Goal: Task Accomplishment & Management: Complete application form

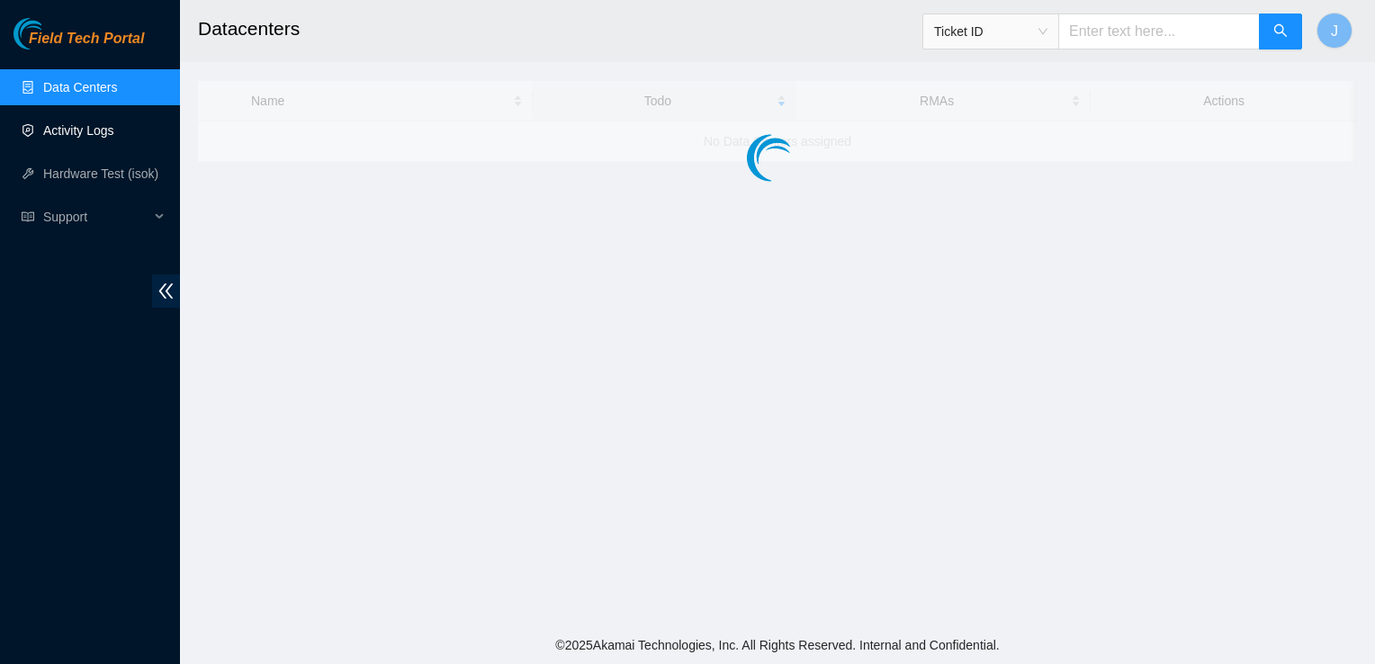
click at [98, 132] on link "Activity Logs" at bounding box center [78, 130] width 71 height 14
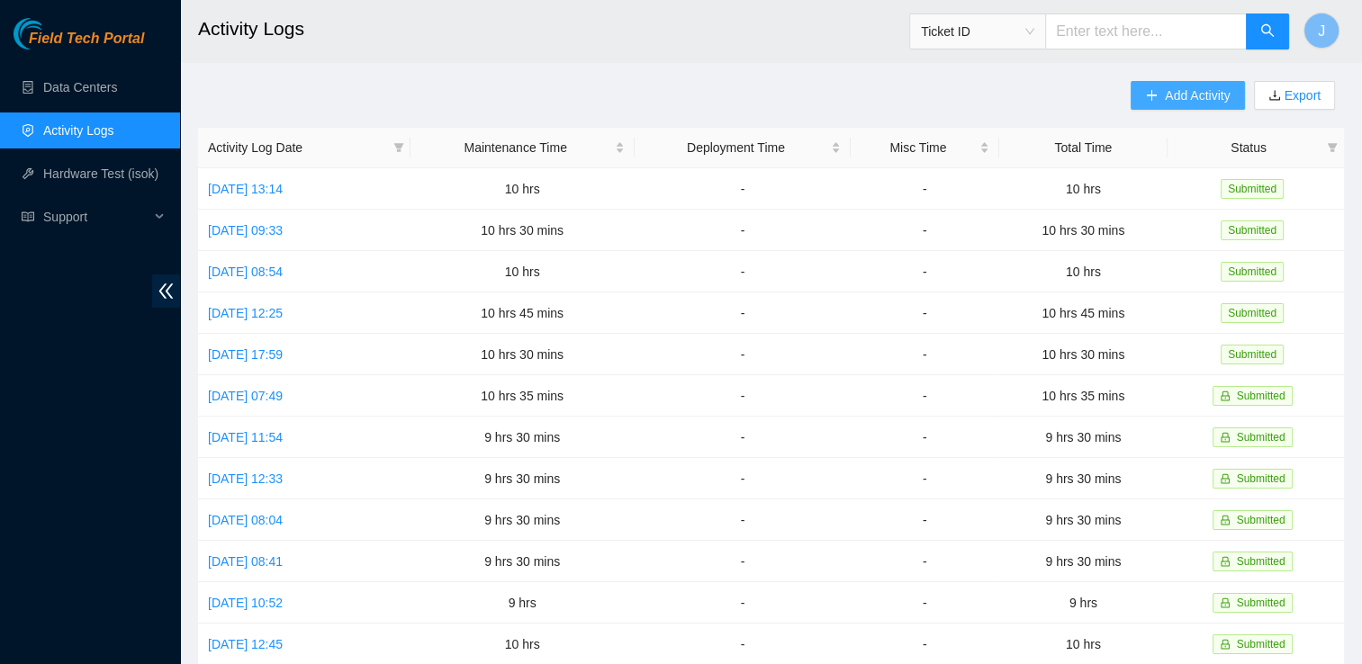
click at [1192, 105] on button "Add Activity" at bounding box center [1186, 95] width 113 height 29
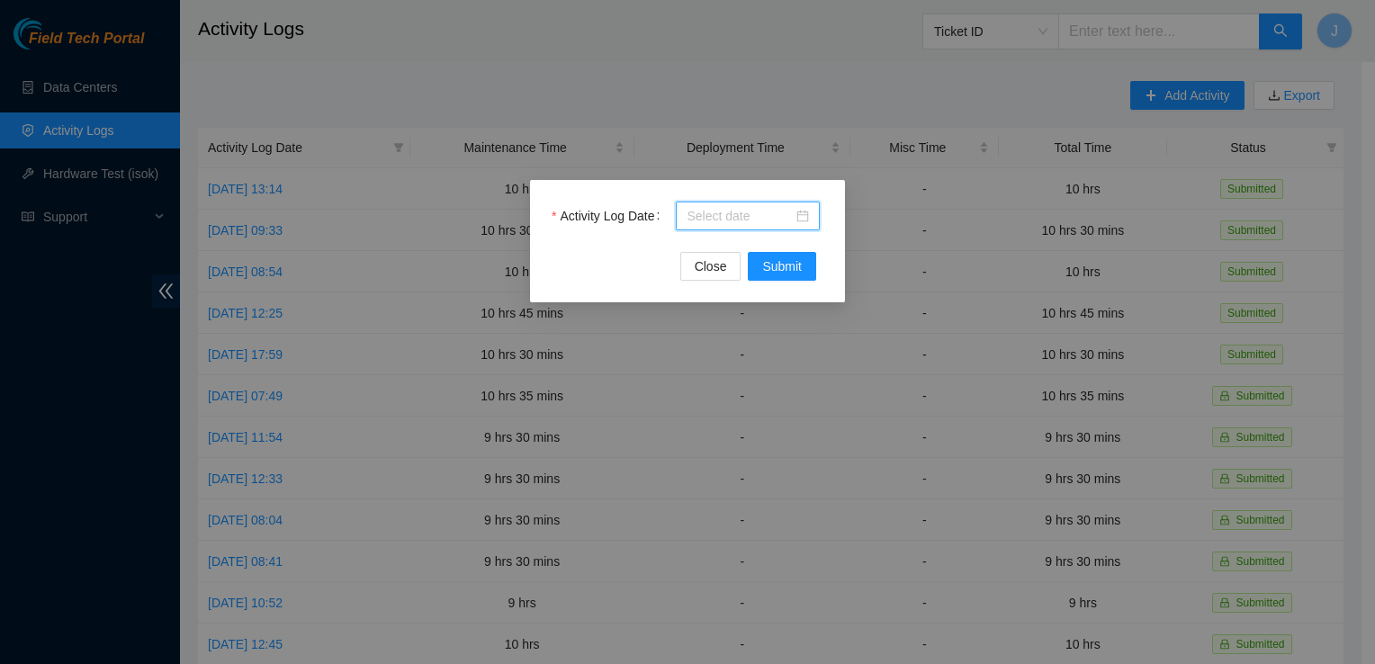
click at [713, 215] on input "Activity Log Date" at bounding box center [740, 216] width 106 height 20
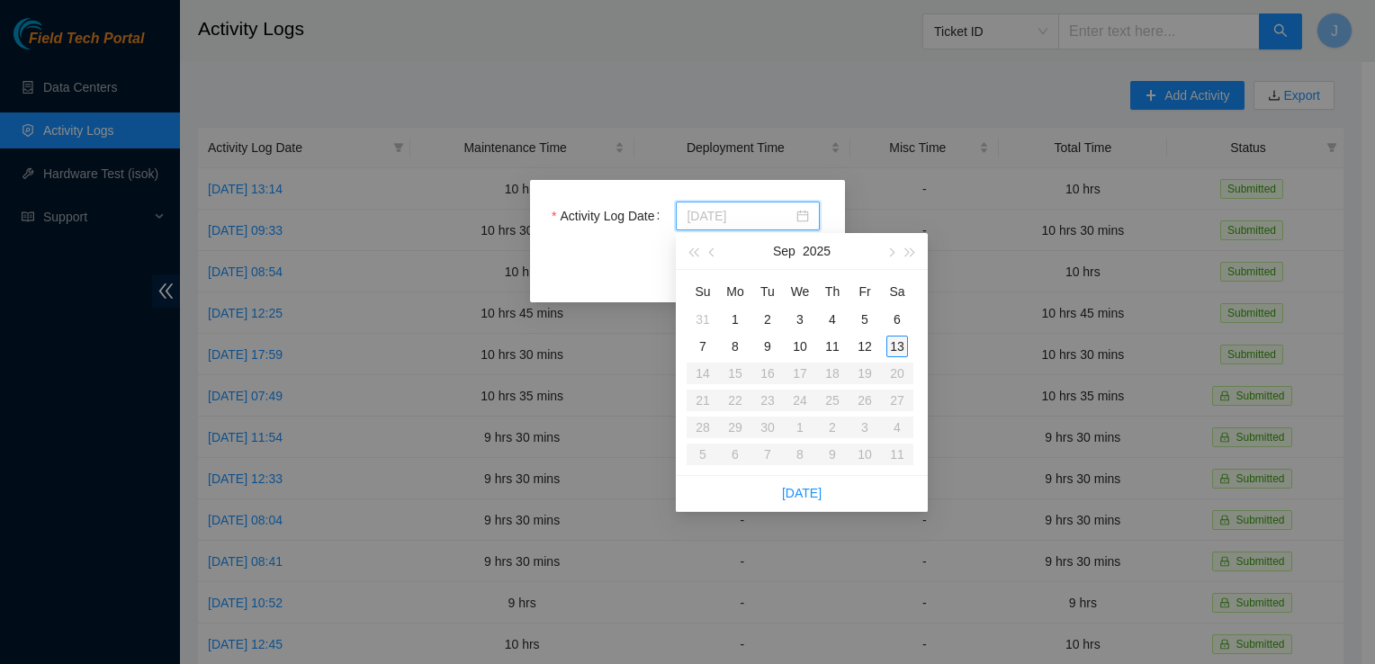
type input "2025-09-13"
click at [899, 346] on div "13" at bounding box center [897, 347] width 22 height 22
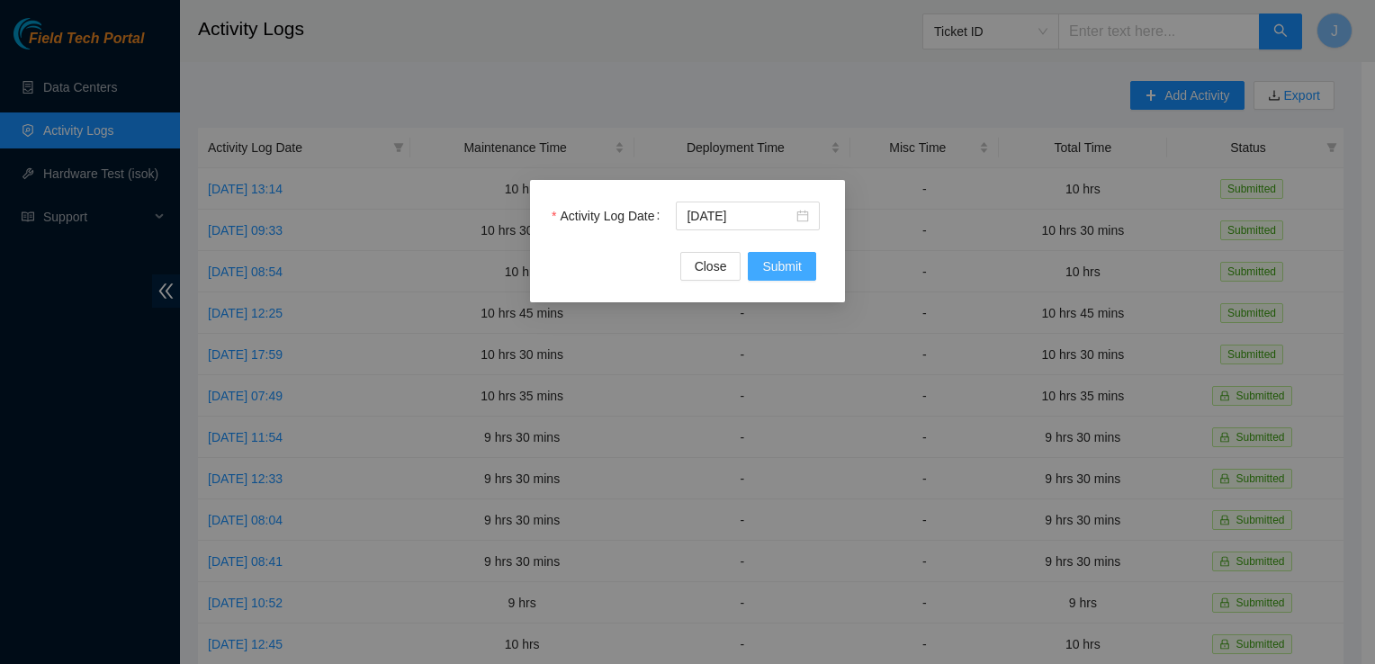
click at [774, 265] on span "Submit" at bounding box center [782, 266] width 40 height 20
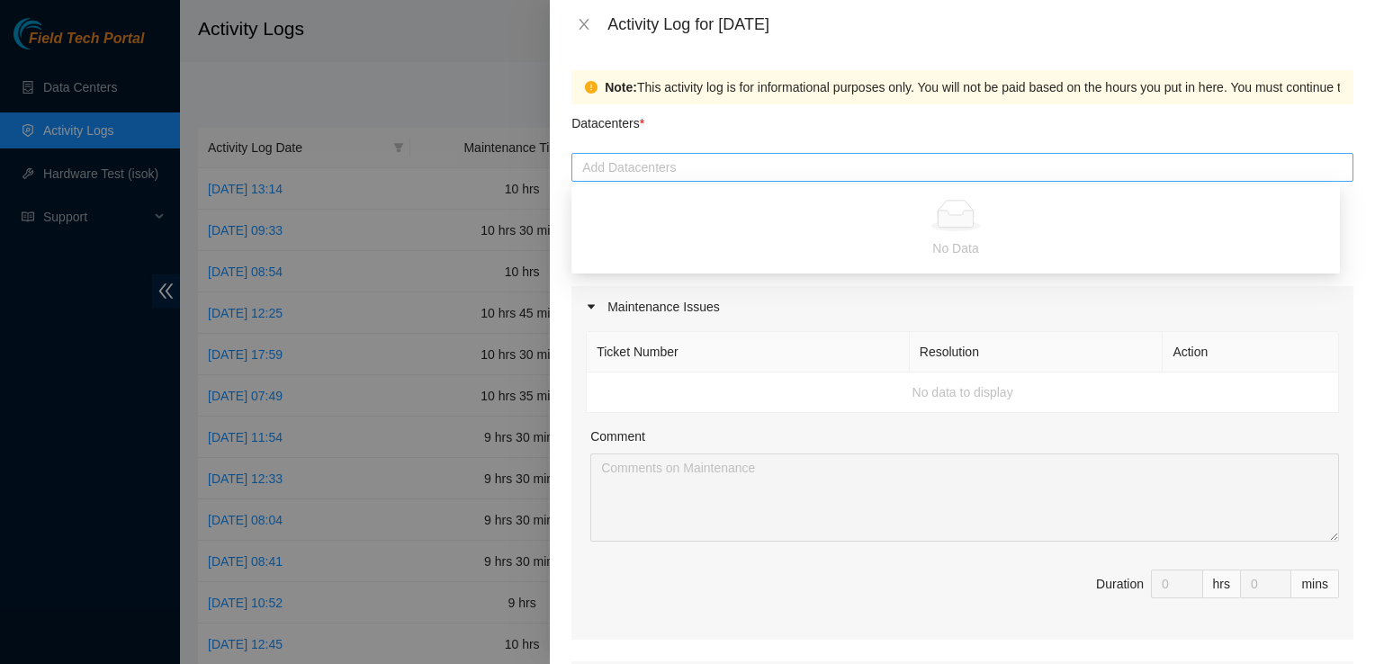
click at [695, 170] on div at bounding box center [962, 168] width 773 height 22
type input "d"
type input "Data Bank Richardson"
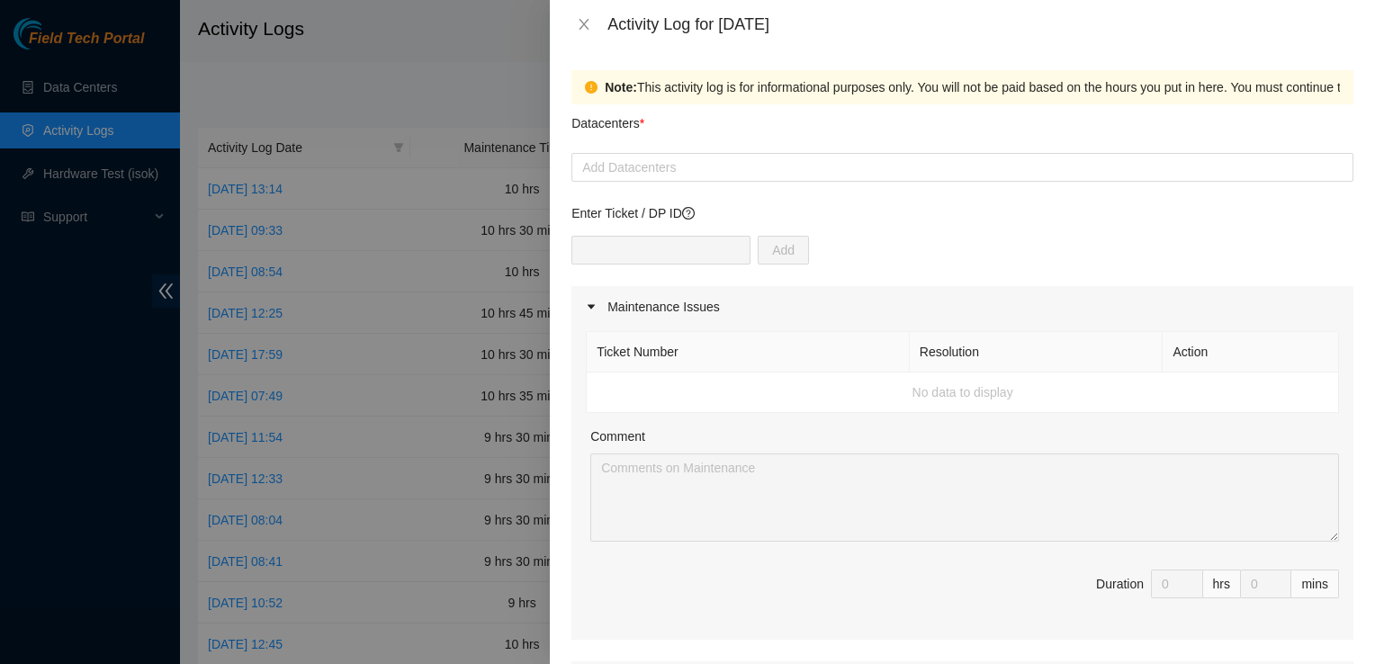
click at [736, 336] on th "Ticket Number" at bounding box center [748, 352] width 323 height 40
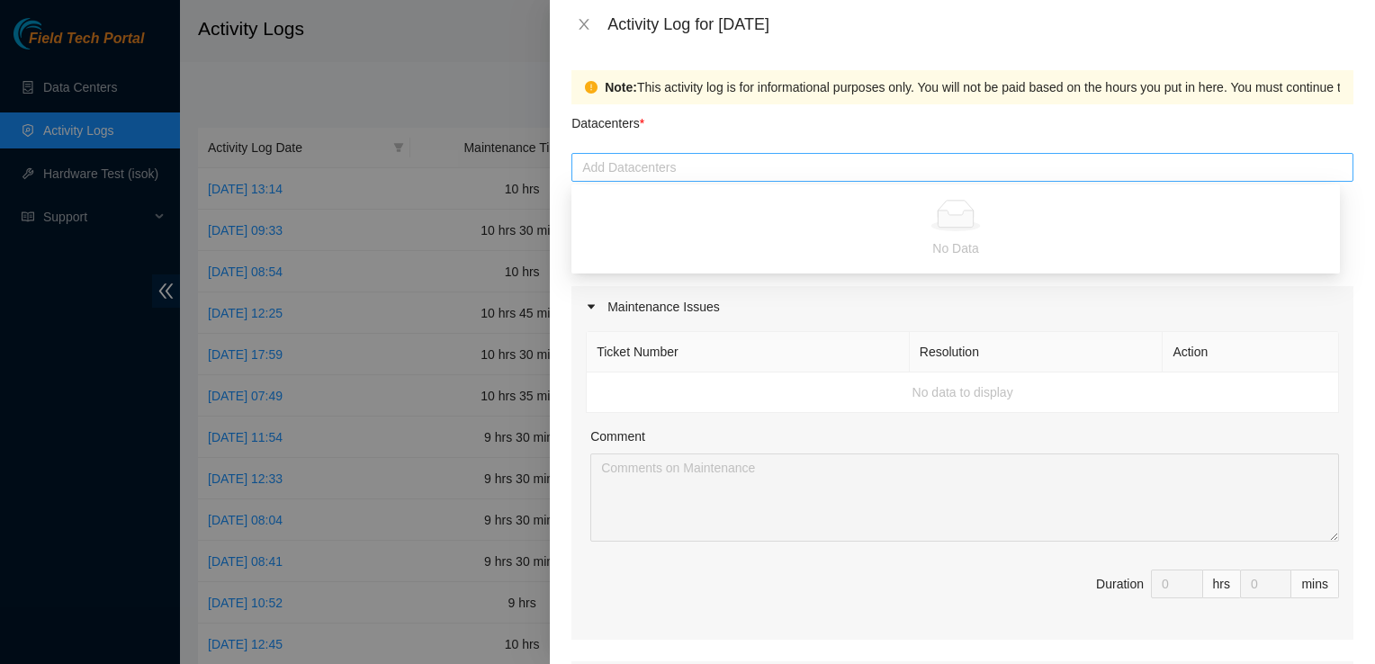
click at [663, 163] on div at bounding box center [962, 168] width 773 height 22
click at [434, 50] on div at bounding box center [687, 332] width 1375 height 664
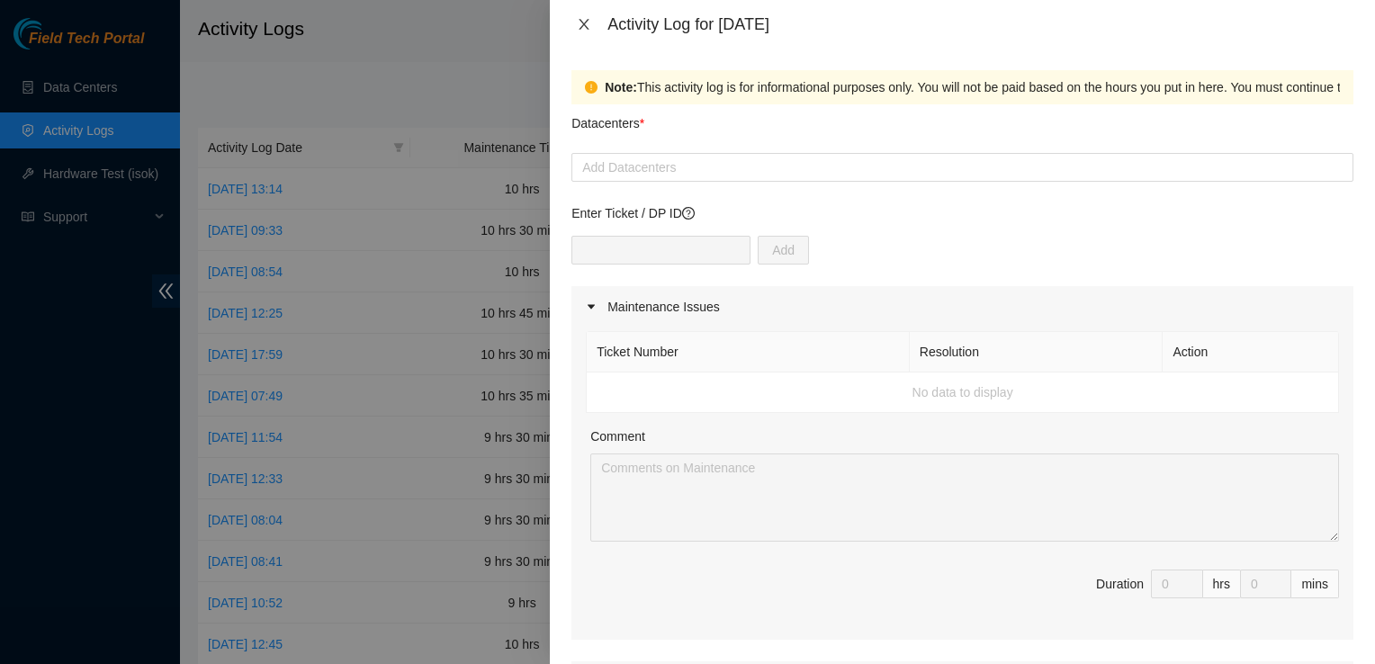
click at [586, 22] on icon "close" at bounding box center [585, 24] width 10 height 11
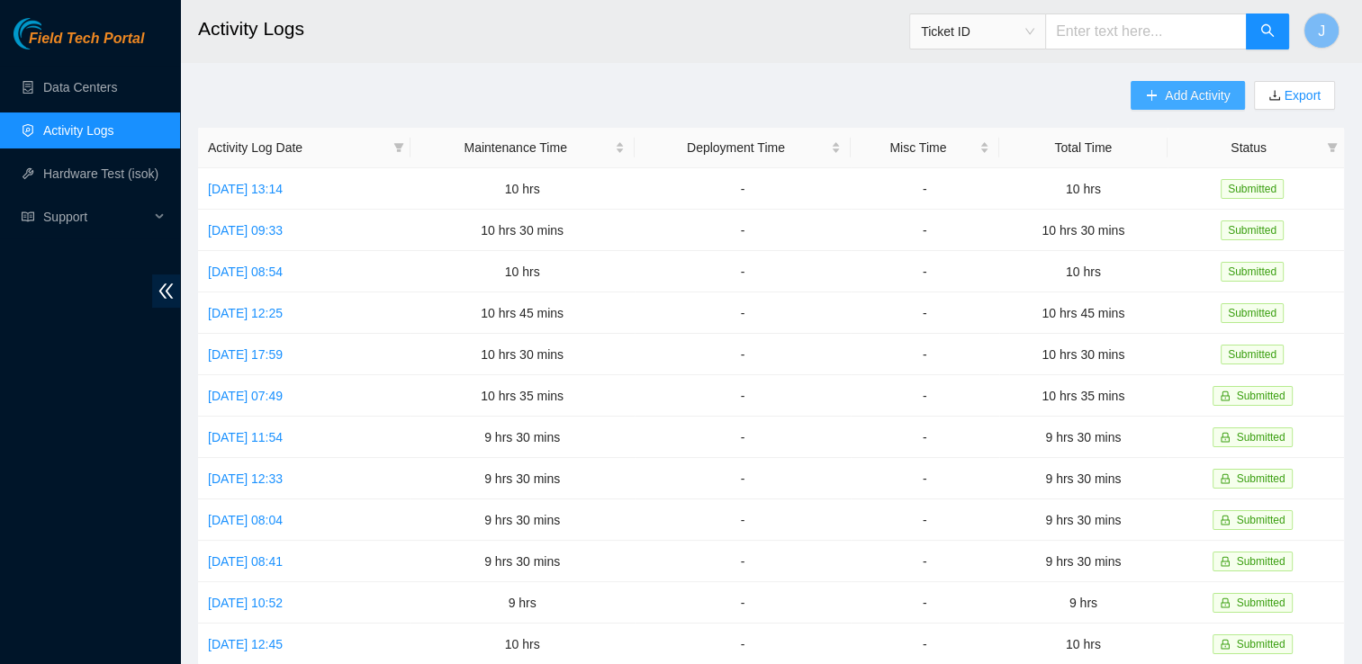
click at [1191, 94] on span "Add Activity" at bounding box center [1197, 95] width 65 height 20
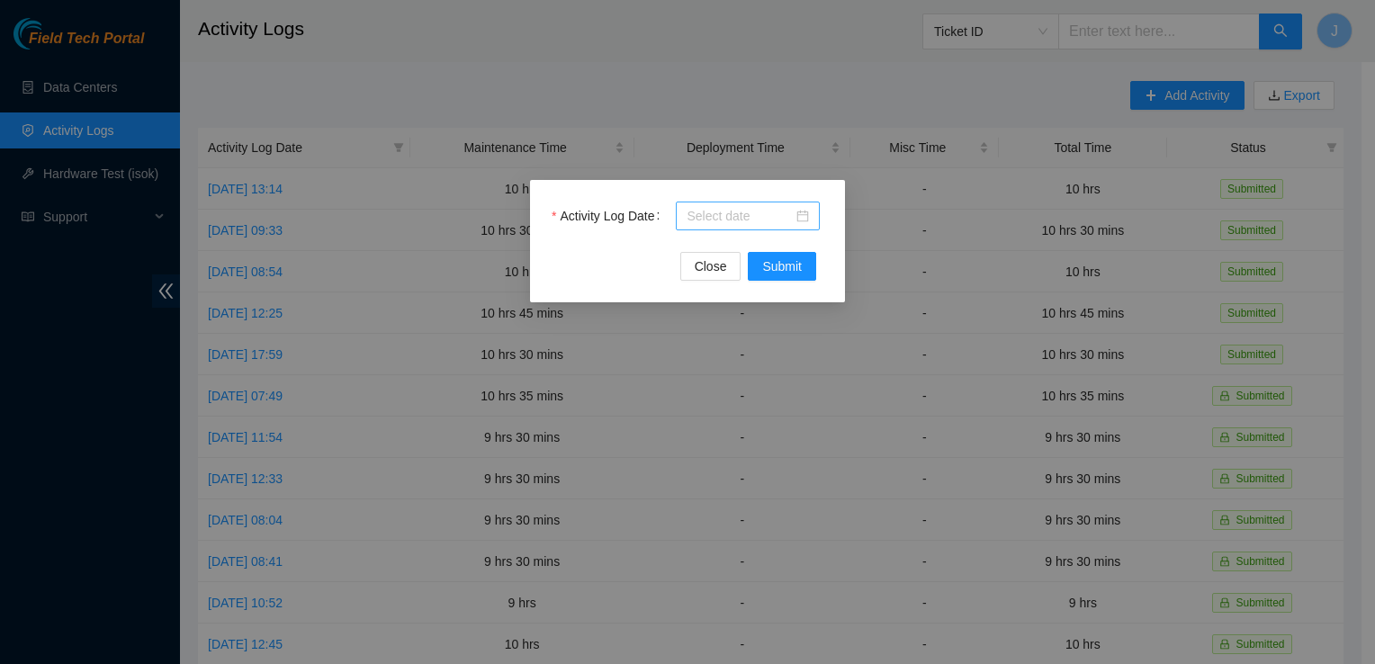
click at [702, 226] on div at bounding box center [748, 216] width 144 height 29
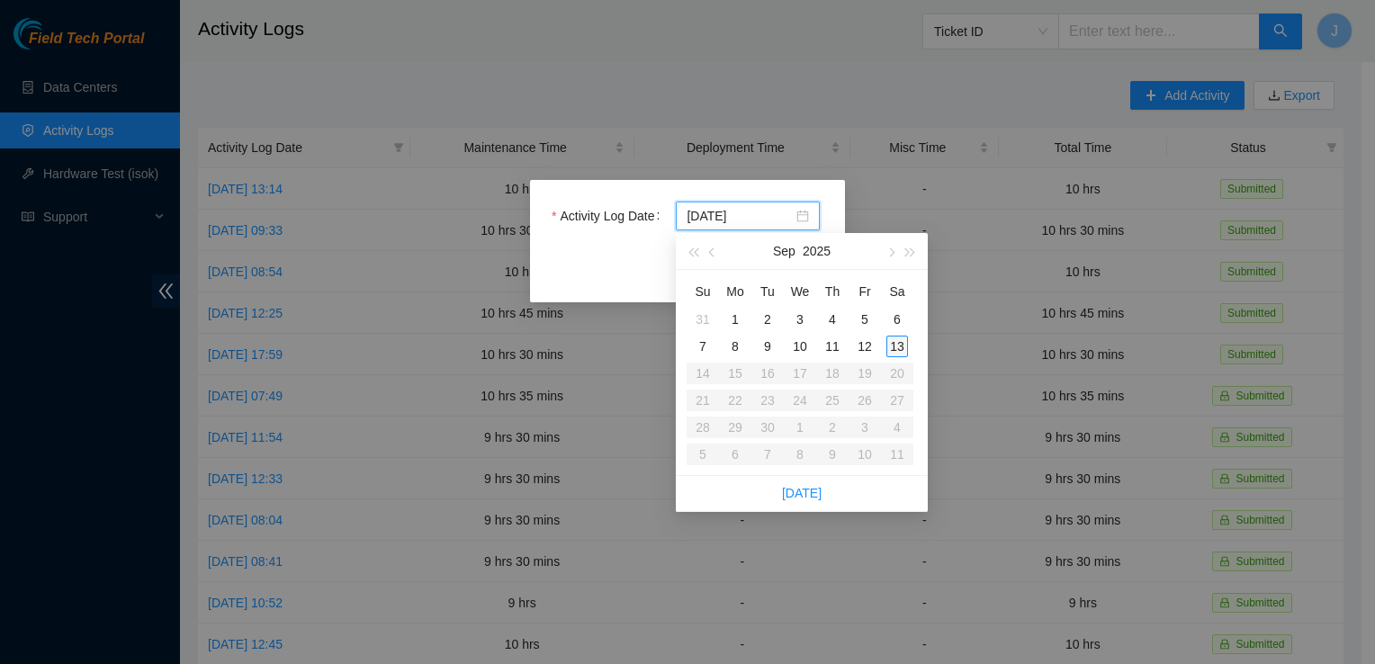
type input "2025-09-13"
click at [897, 346] on div "13" at bounding box center [897, 347] width 22 height 22
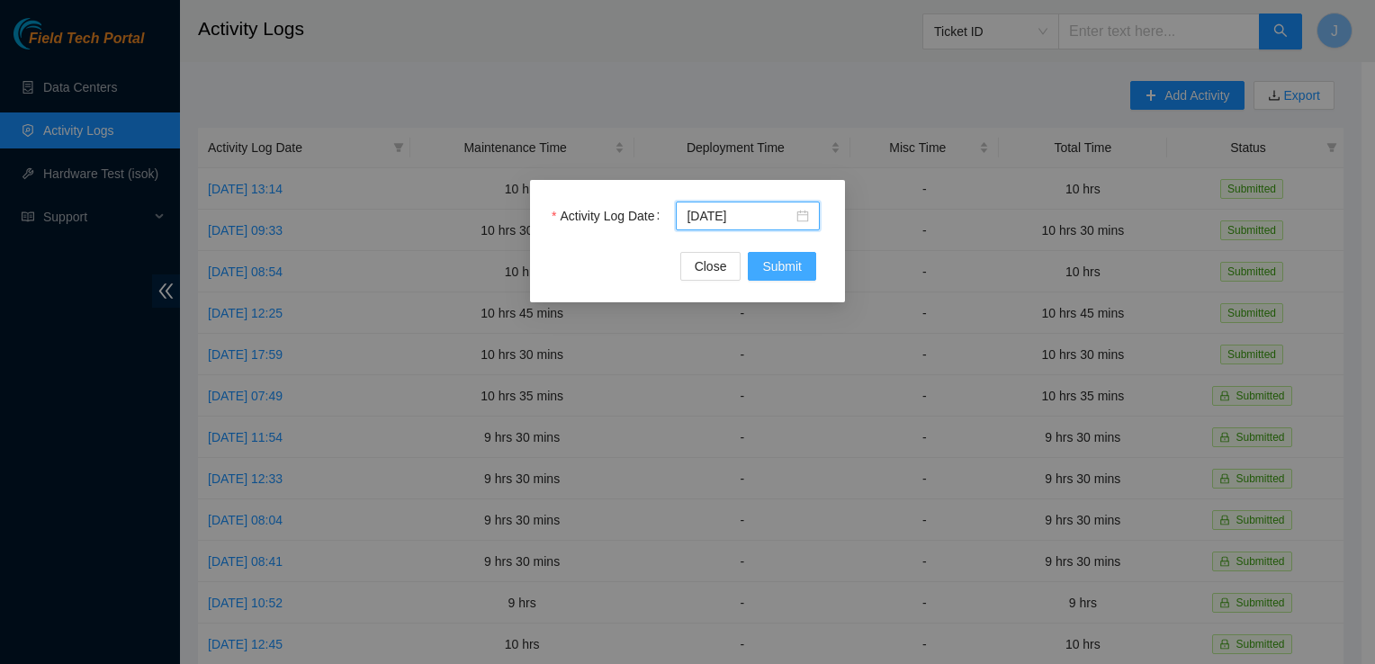
click at [786, 265] on span "Submit" at bounding box center [782, 266] width 40 height 20
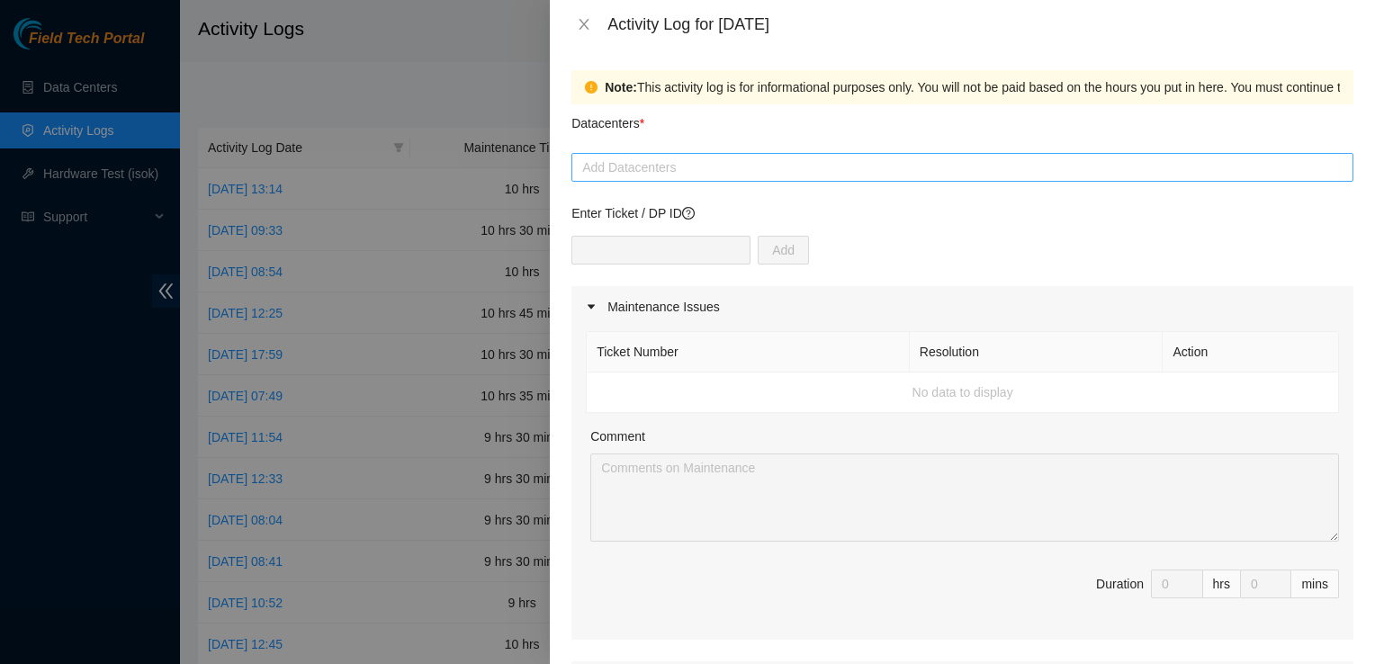
click at [626, 160] on div at bounding box center [962, 168] width 773 height 22
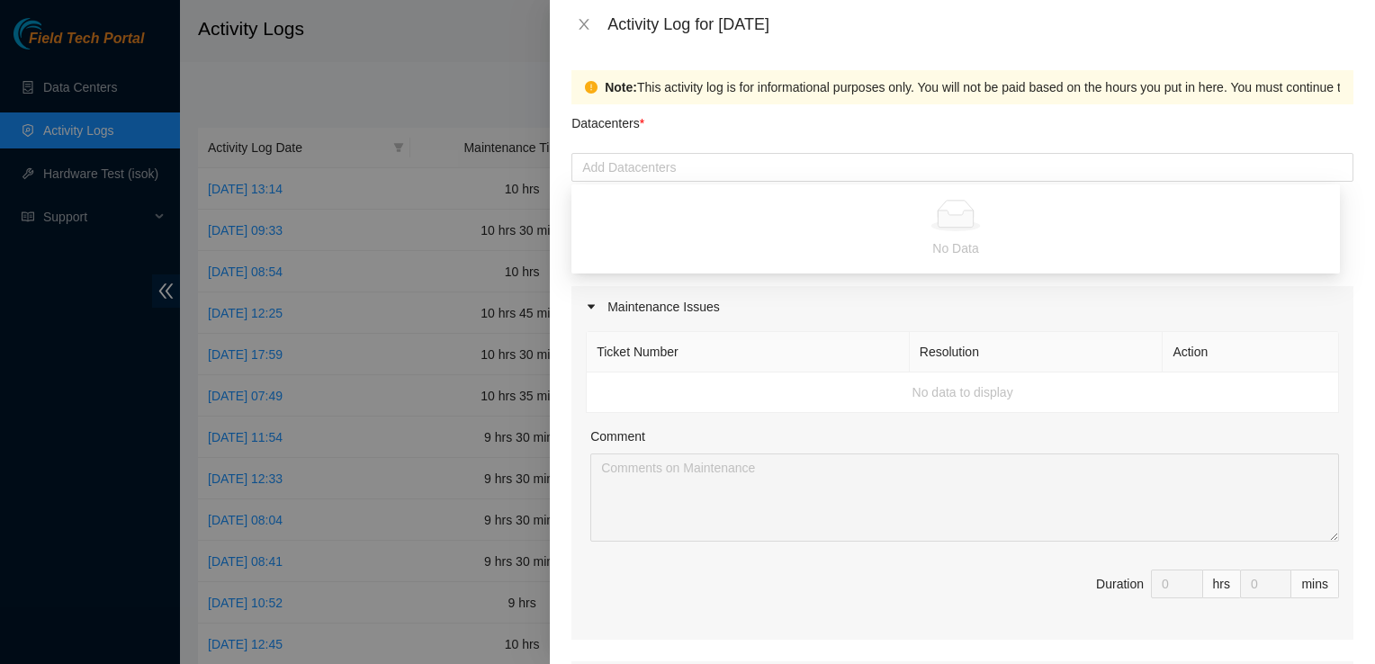
click at [505, 70] on div at bounding box center [687, 332] width 1375 height 664
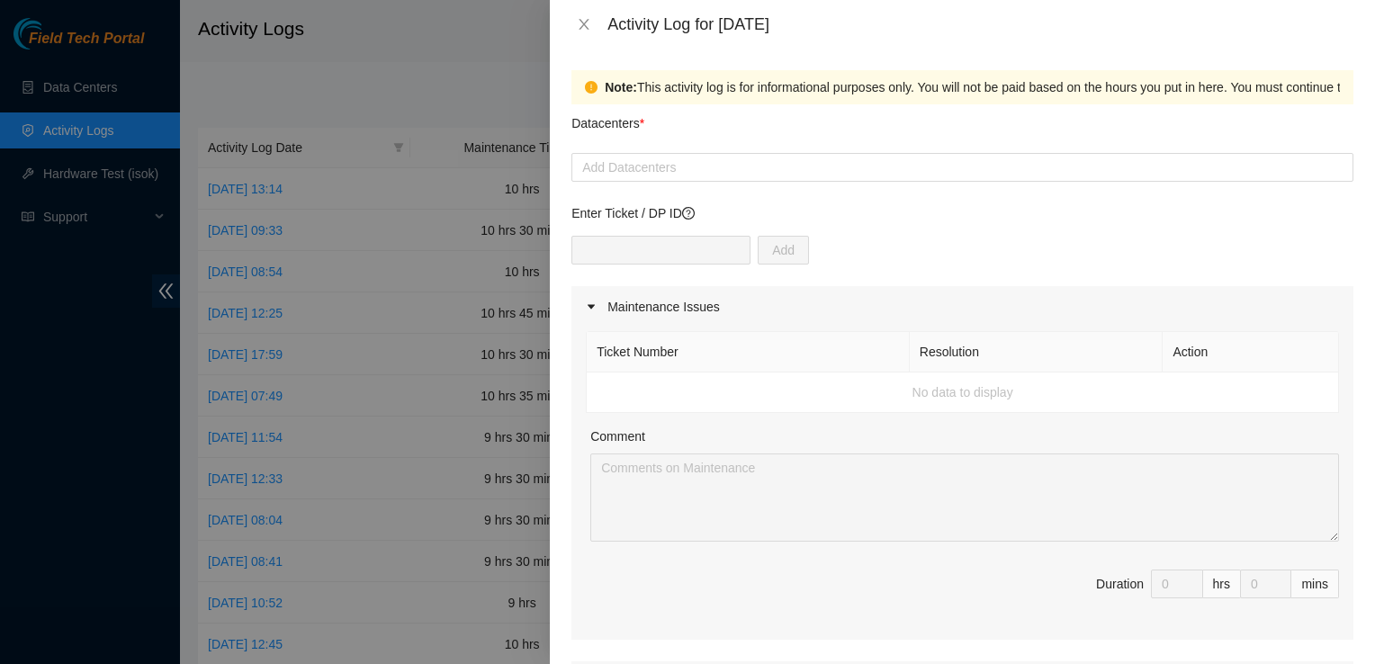
click at [306, 193] on div at bounding box center [687, 332] width 1375 height 664
click at [582, 27] on icon "close" at bounding box center [585, 24] width 10 height 11
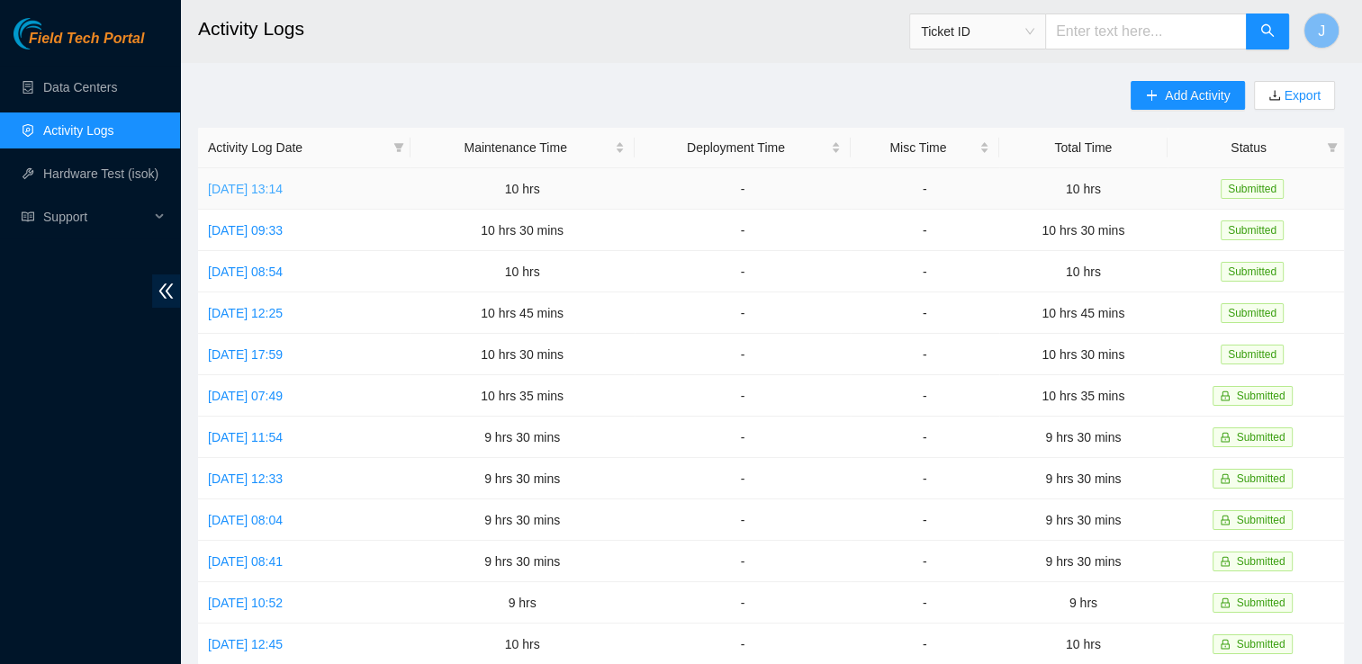
click at [283, 193] on link "Fri, 12 Sep 2025 13:14" at bounding box center [245, 189] width 75 height 14
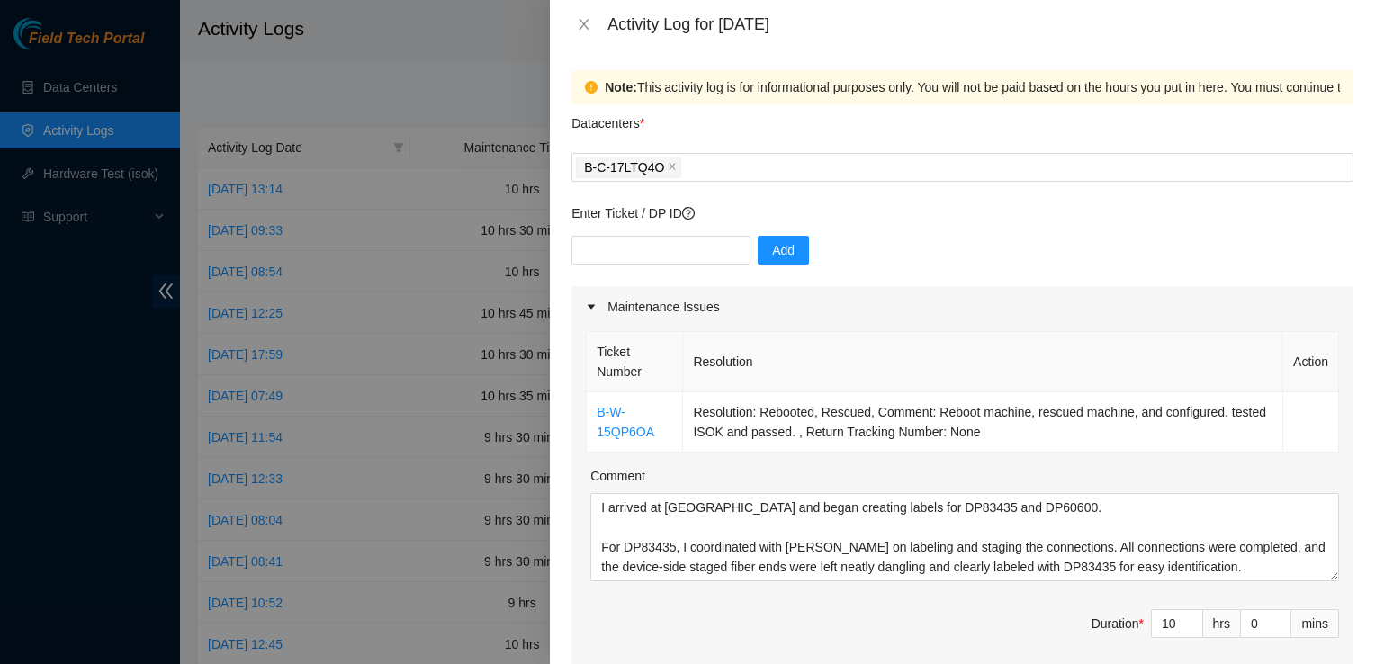
click at [644, 122] on span "*" at bounding box center [642, 123] width 4 height 14
click at [685, 157] on input "Datacenters *" at bounding box center [687, 168] width 4 height 22
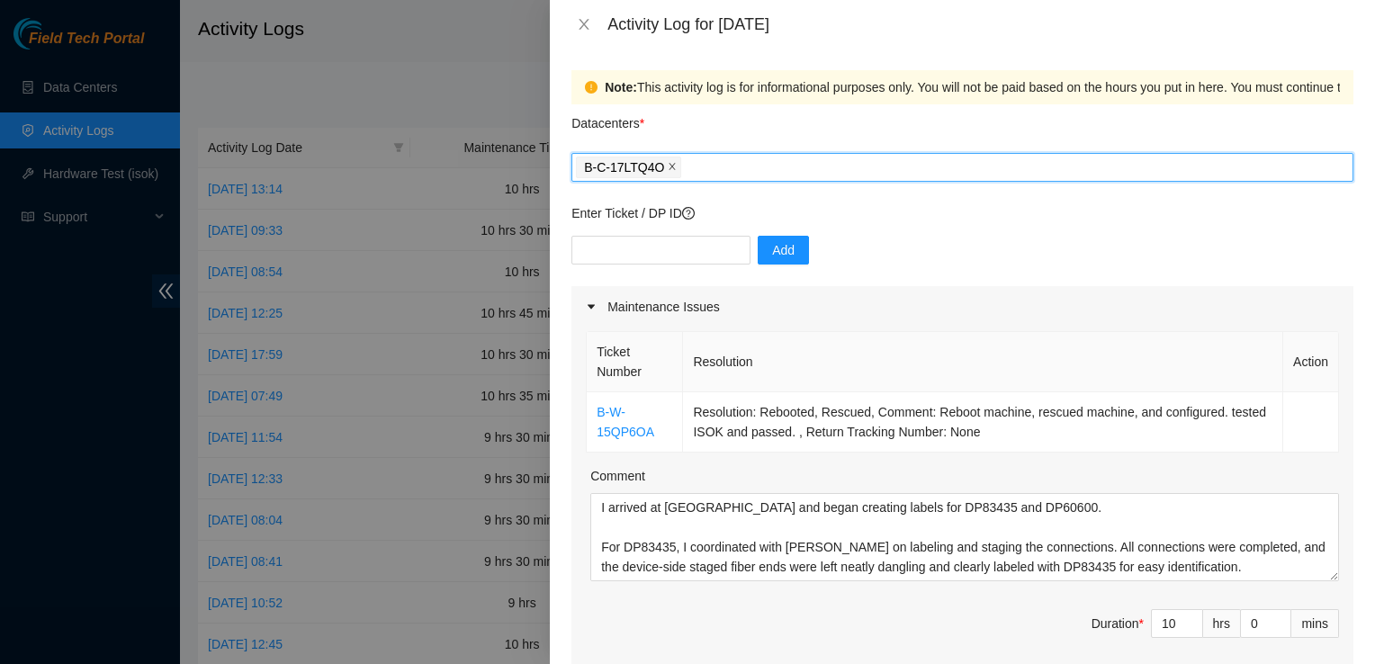
click at [671, 169] on icon "close" at bounding box center [672, 166] width 9 height 9
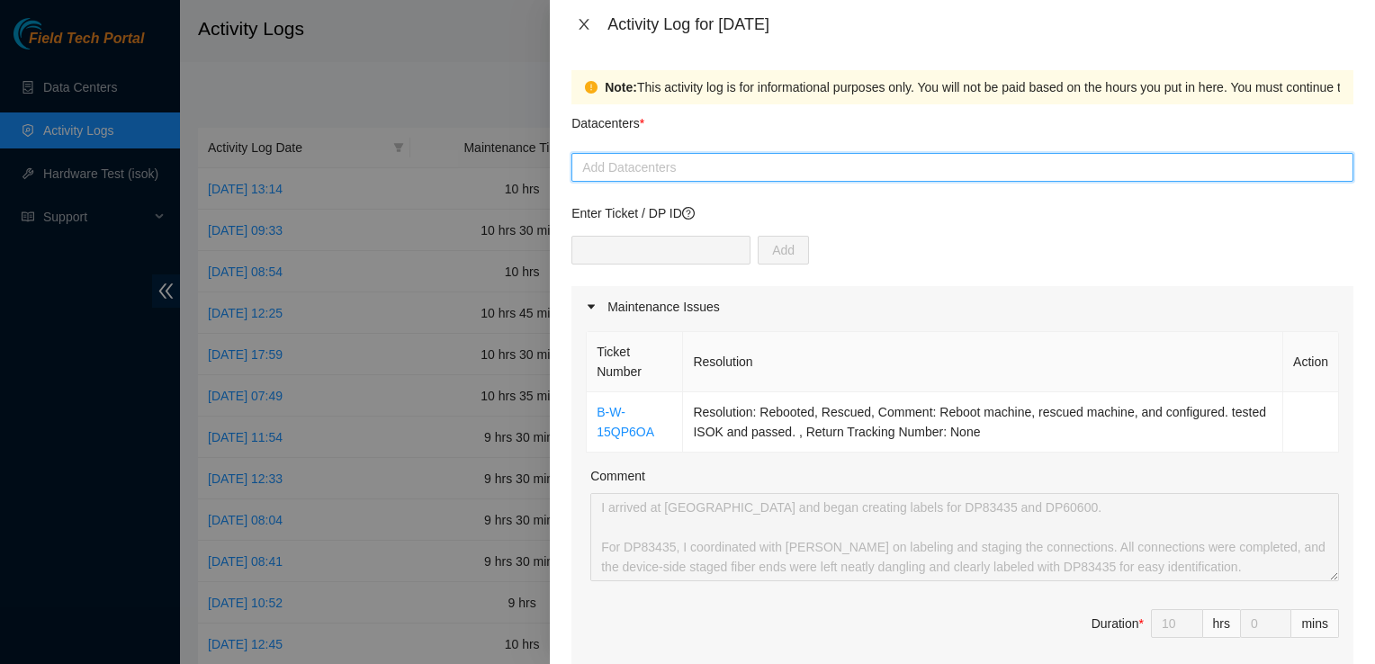
click at [583, 26] on icon "close" at bounding box center [584, 24] width 14 height 14
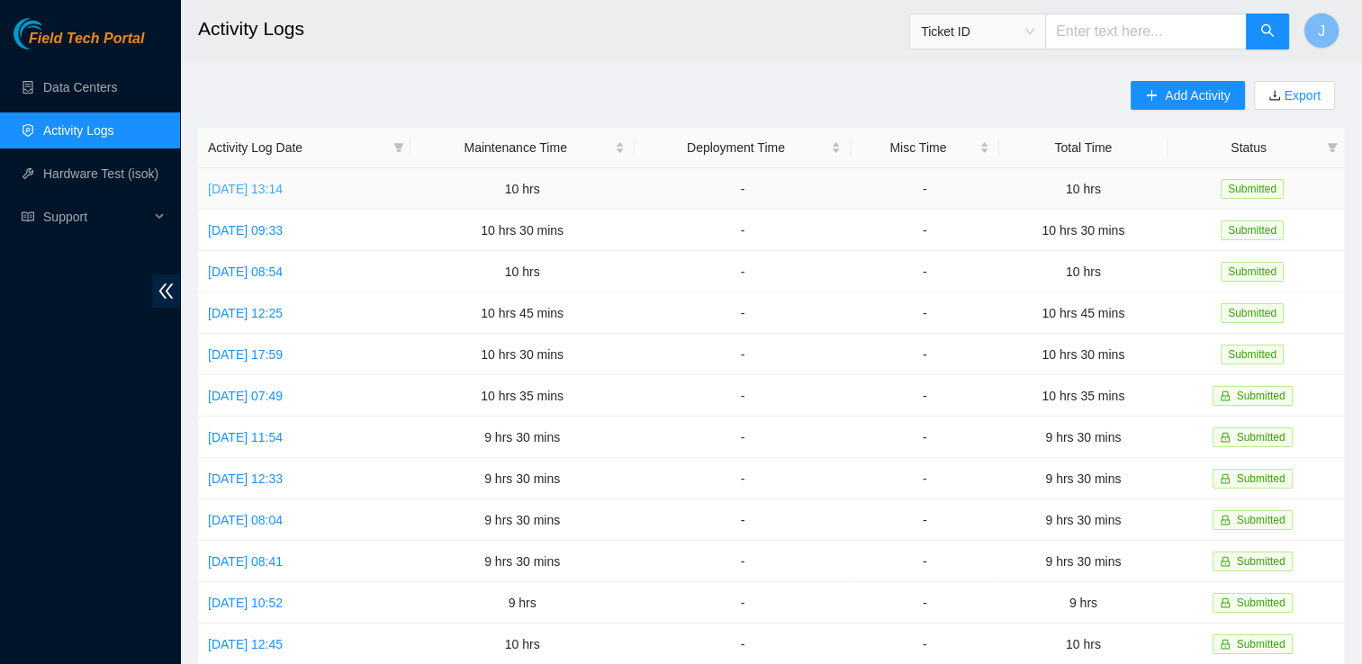
click at [283, 190] on link "Fri, 12 Sep 2025 13:14" at bounding box center [245, 189] width 75 height 14
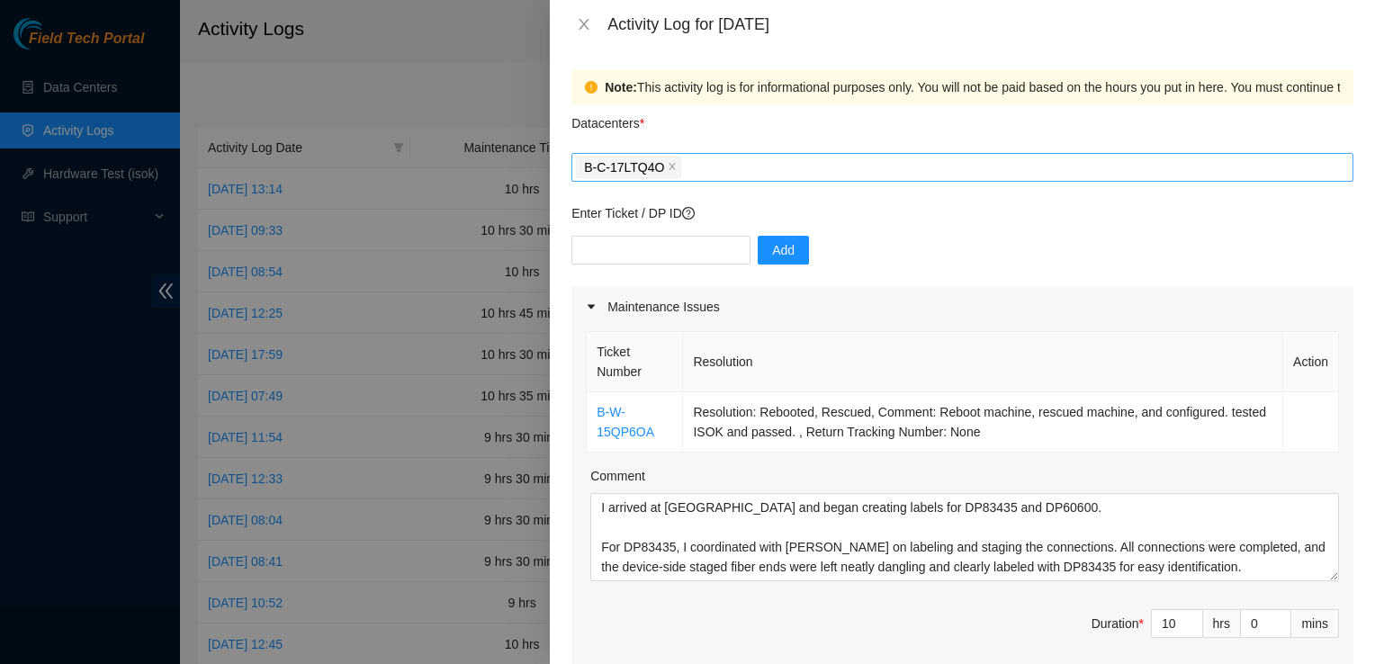
click at [642, 166] on span "B-C-17LTQ4O" at bounding box center [624, 167] width 80 height 20
drag, startPoint x: 656, startPoint y: 169, endPoint x: 591, endPoint y: 163, distance: 65.1
click at [589, 163] on span "B-C-17LTQ4O" at bounding box center [624, 167] width 80 height 20
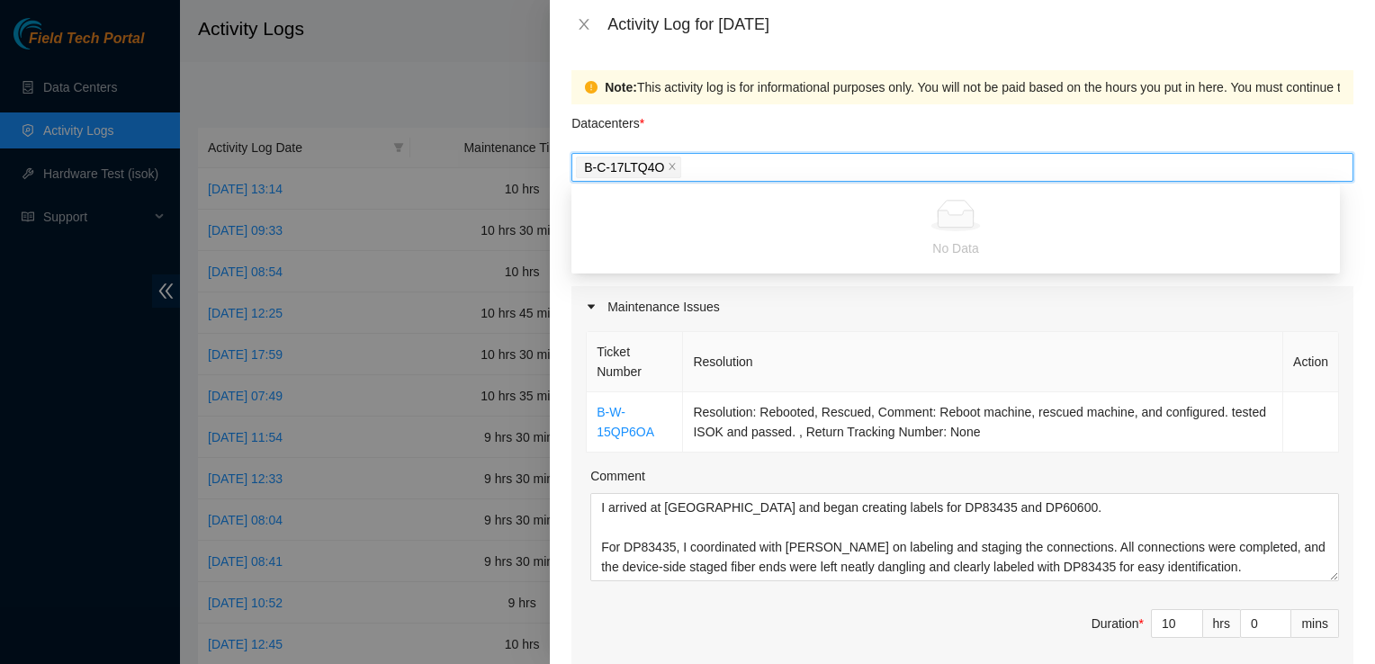
drag, startPoint x: 582, startPoint y: 171, endPoint x: 643, endPoint y: 171, distance: 60.3
click at [643, 171] on span "B-C-17LTQ4O" at bounding box center [628, 168] width 105 height 22
click at [643, 171] on span "B-C-17LTQ4O" at bounding box center [624, 167] width 80 height 20
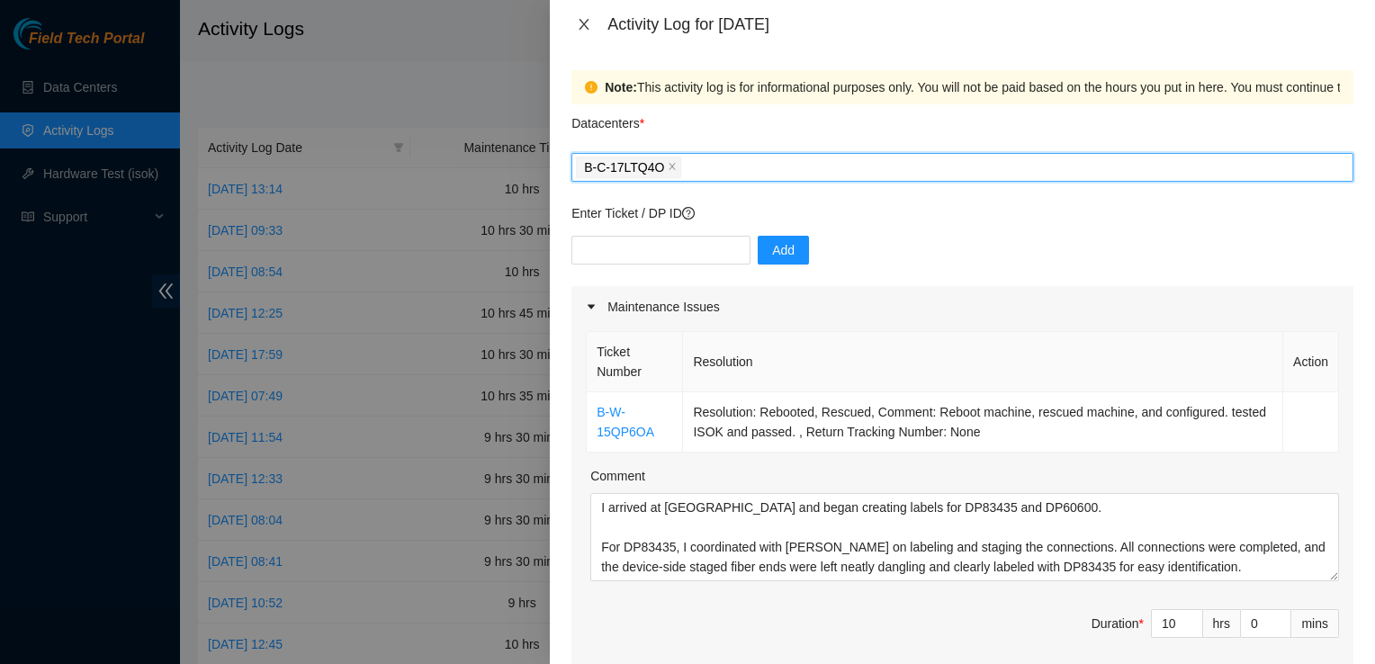
click at [590, 31] on icon "close" at bounding box center [584, 24] width 14 height 14
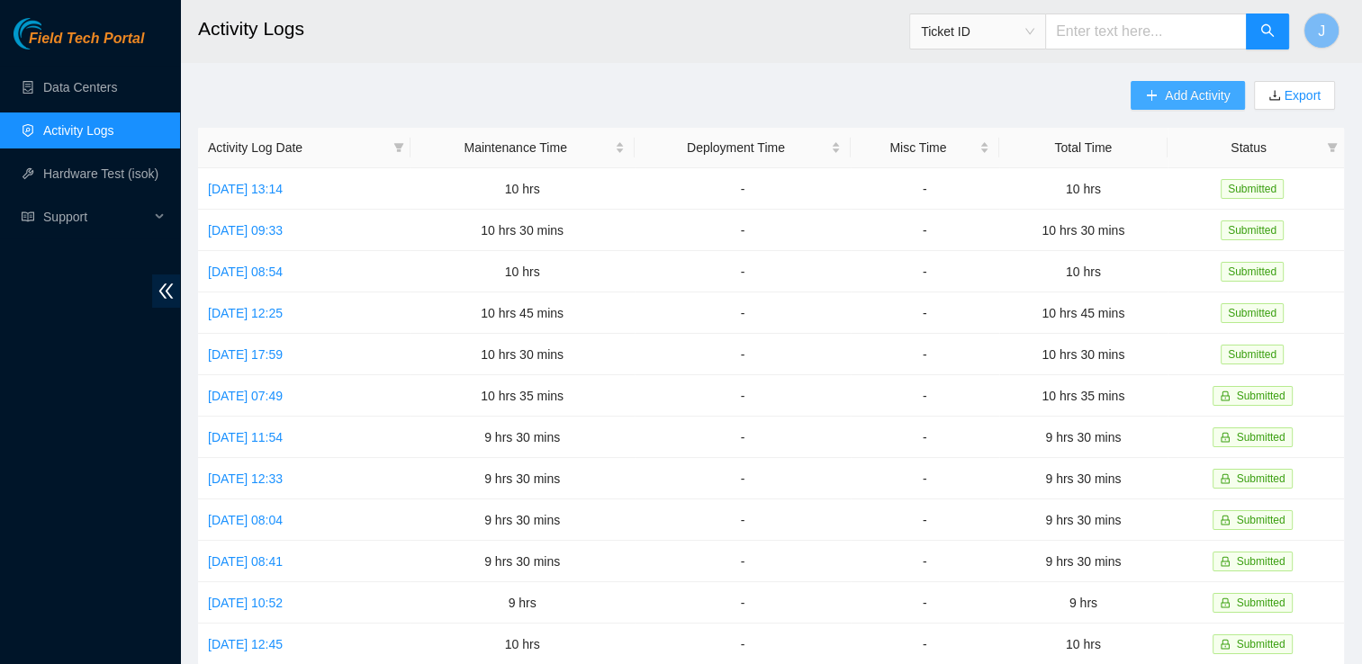
click at [1156, 99] on button "Add Activity" at bounding box center [1186, 95] width 113 height 29
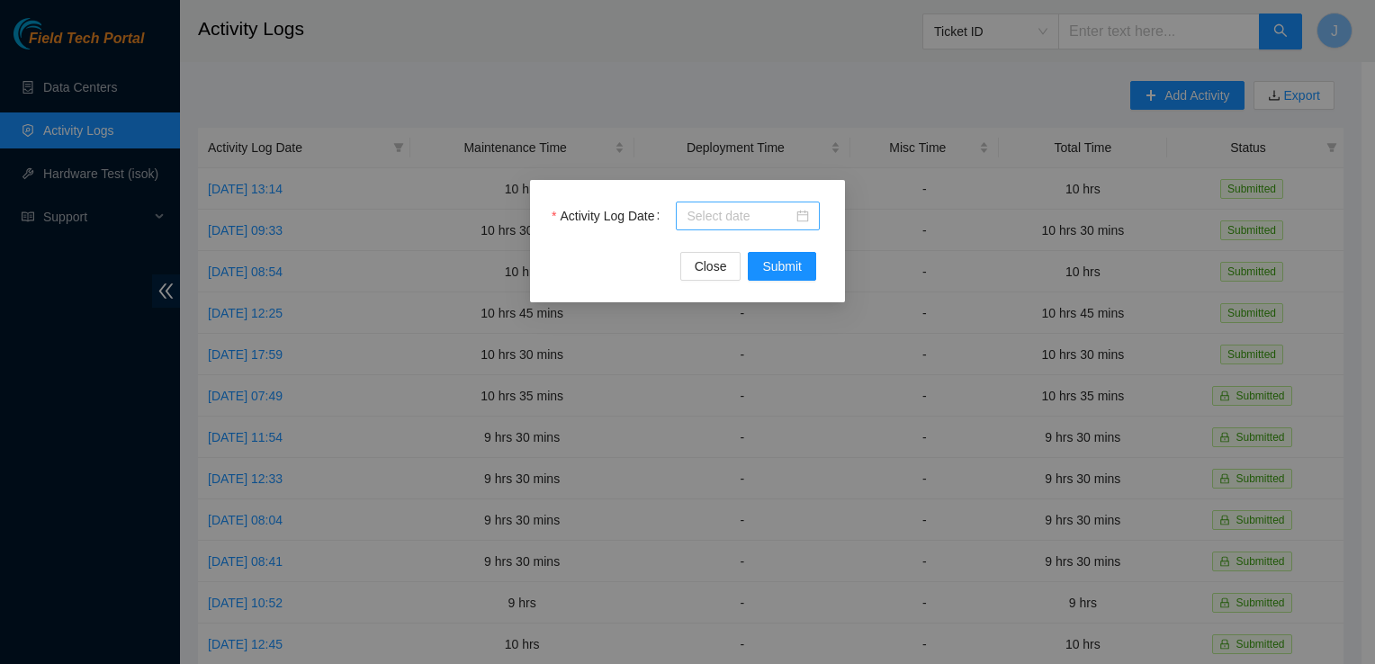
click at [796, 211] on div at bounding box center [748, 216] width 122 height 20
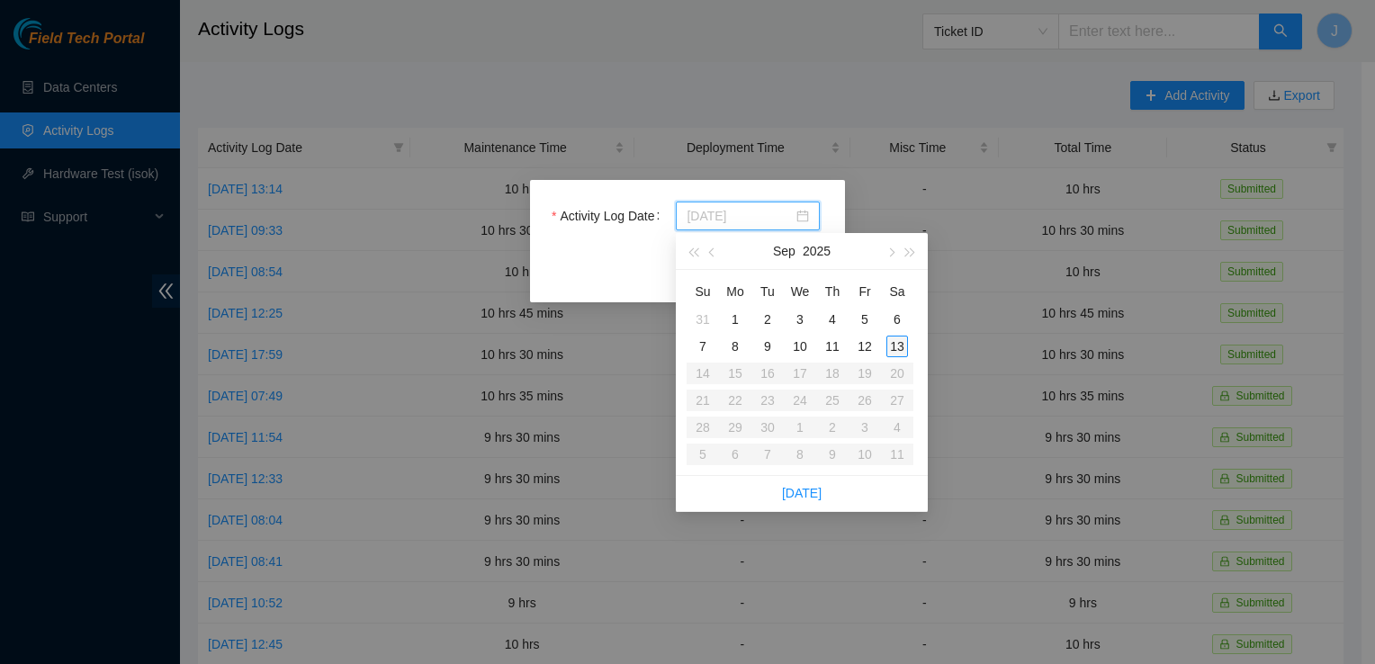
type input "2025-09-13"
click at [895, 347] on div "13" at bounding box center [897, 347] width 22 height 22
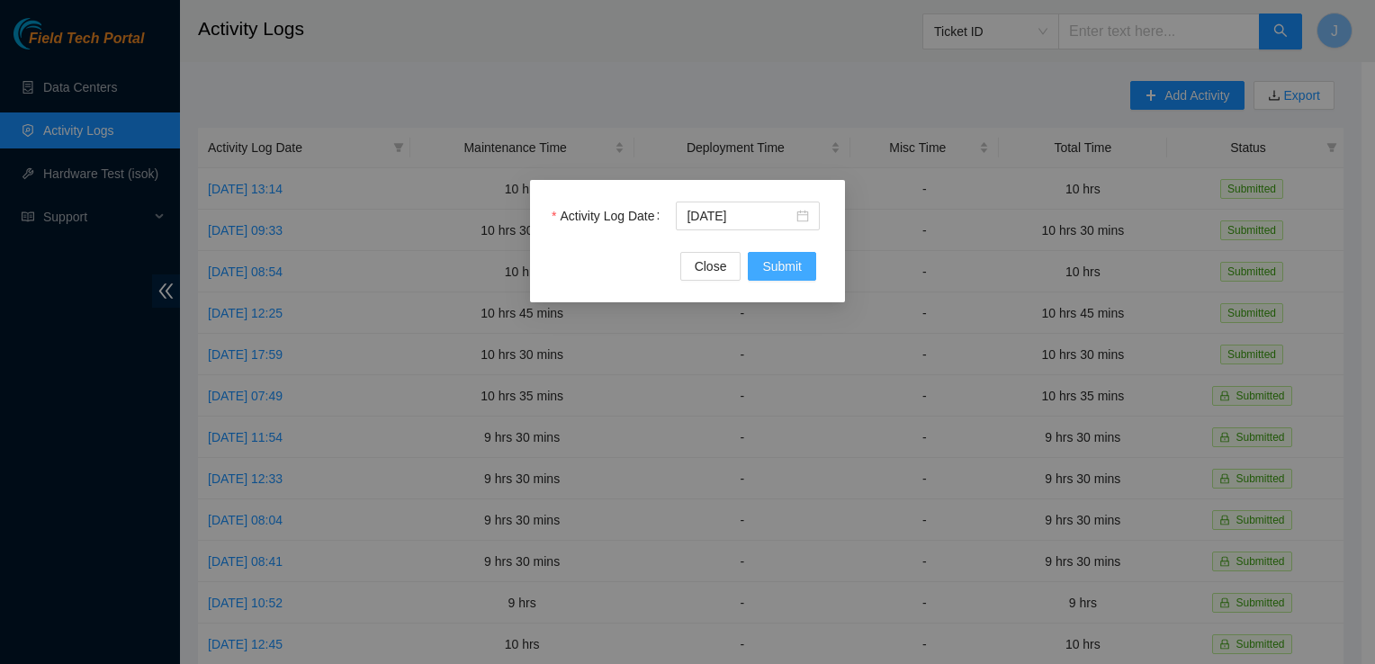
click at [791, 274] on span "Submit" at bounding box center [782, 266] width 40 height 20
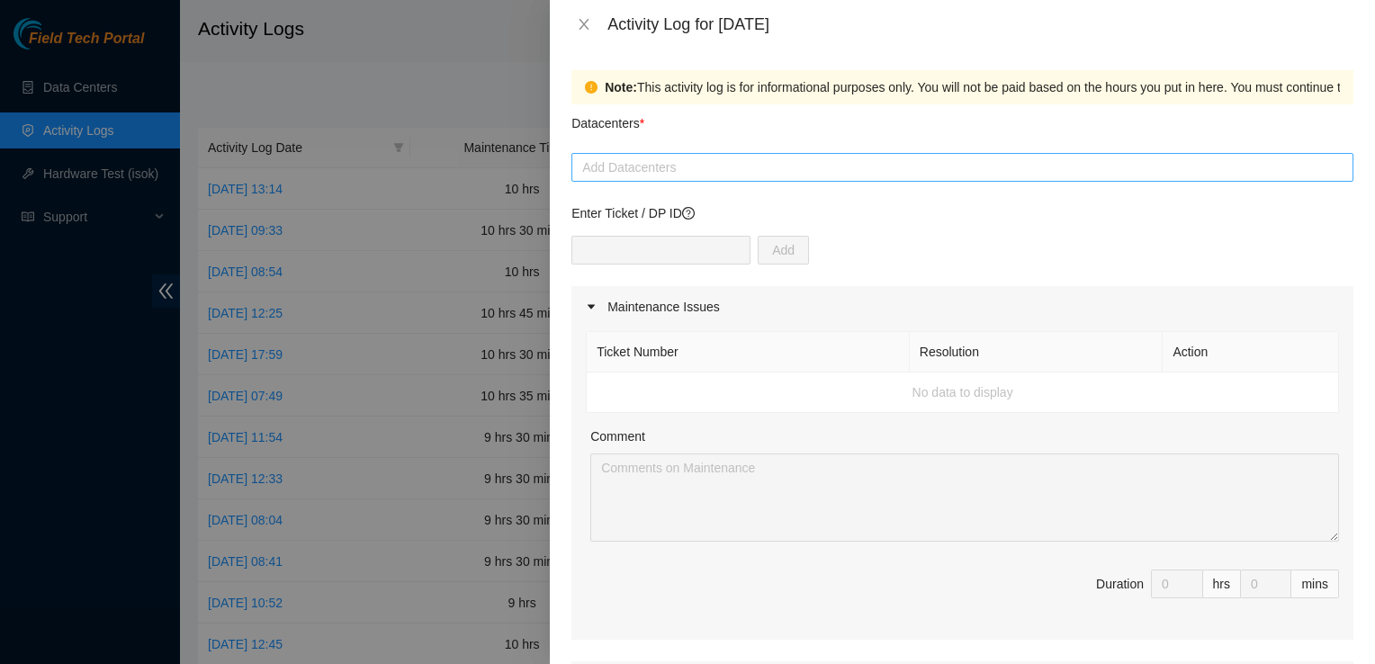
click at [613, 167] on div at bounding box center [962, 168] width 773 height 22
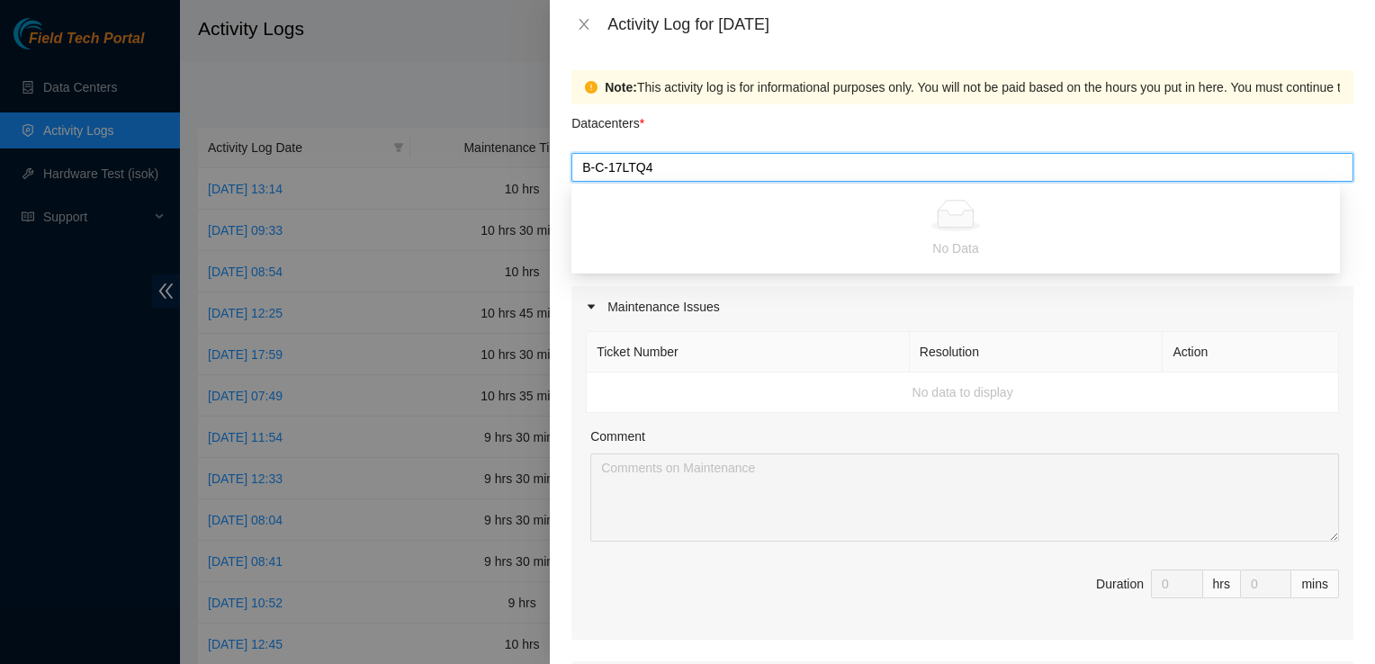
type input "B-C-17LTQ4O"
click at [774, 366] on th "Ticket Number" at bounding box center [748, 352] width 323 height 40
click at [653, 157] on div at bounding box center [962, 168] width 773 height 22
type input "B-C-17LTQ4O"
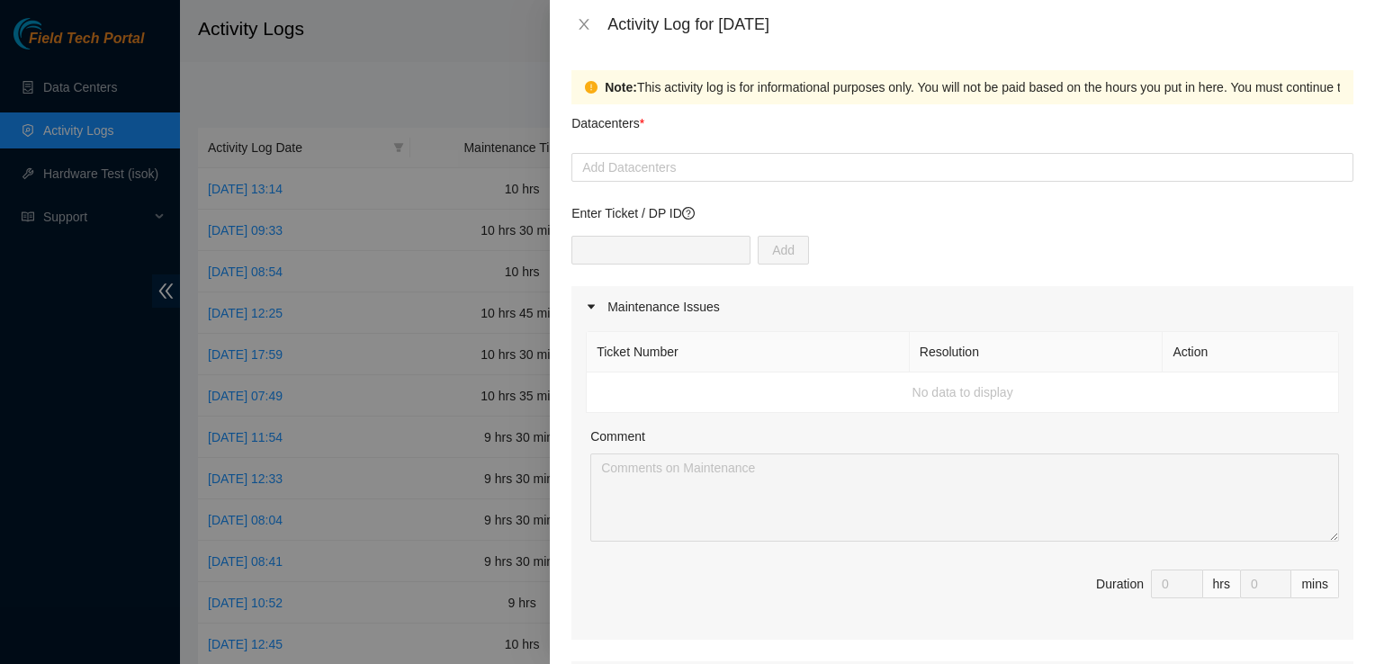
click at [747, 344] on th "Ticket Number" at bounding box center [748, 352] width 323 height 40
click at [587, 28] on icon "close" at bounding box center [585, 24] width 10 height 11
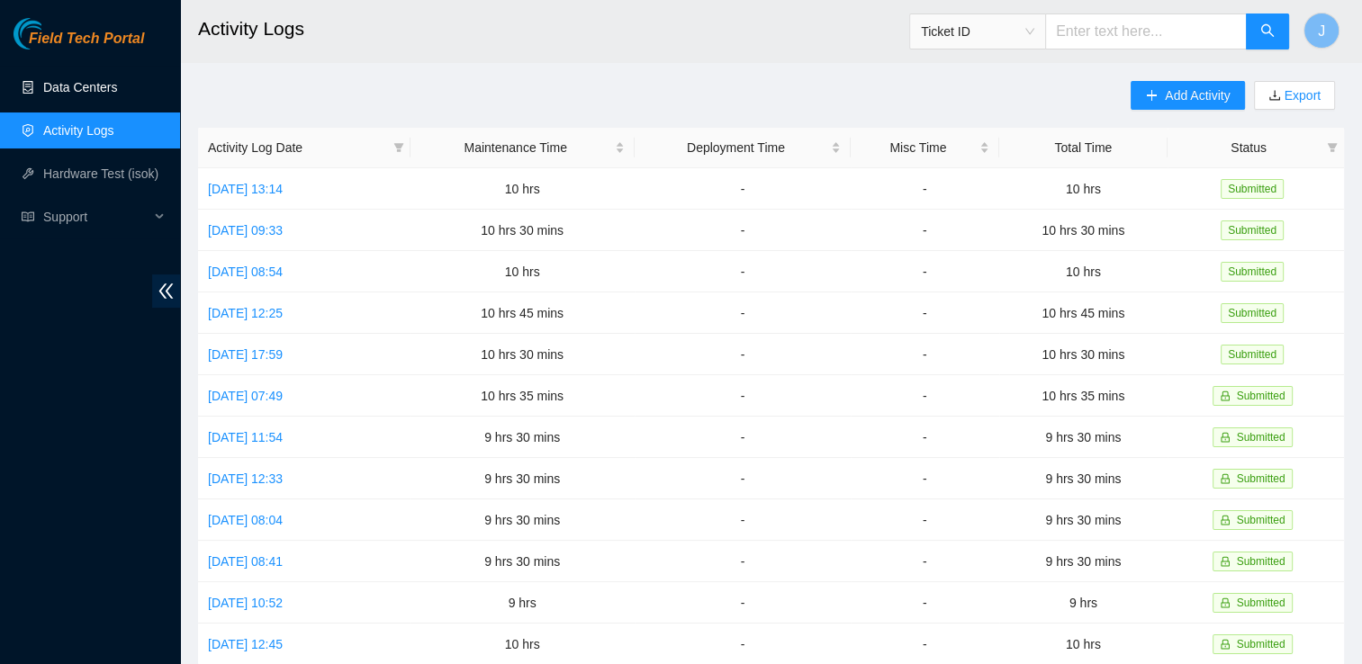
click at [117, 92] on link "Data Centers" at bounding box center [80, 87] width 74 height 14
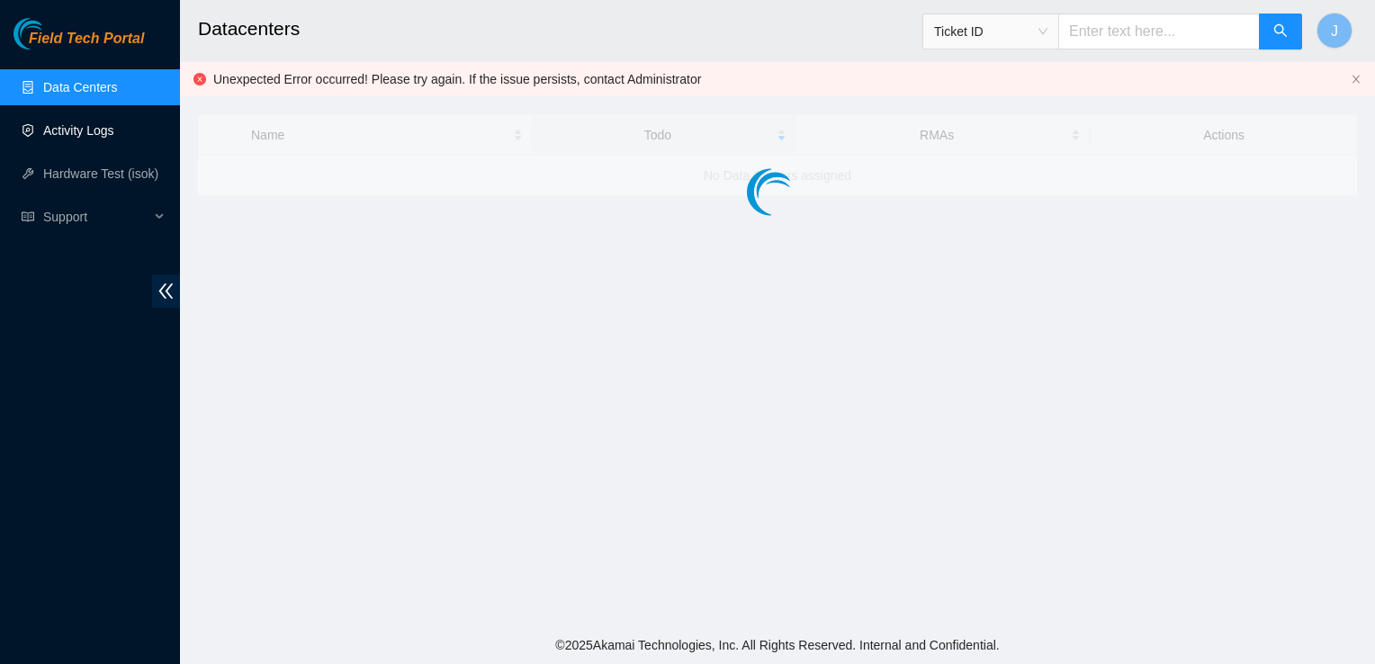
click at [96, 132] on link "Activity Logs" at bounding box center [78, 130] width 71 height 14
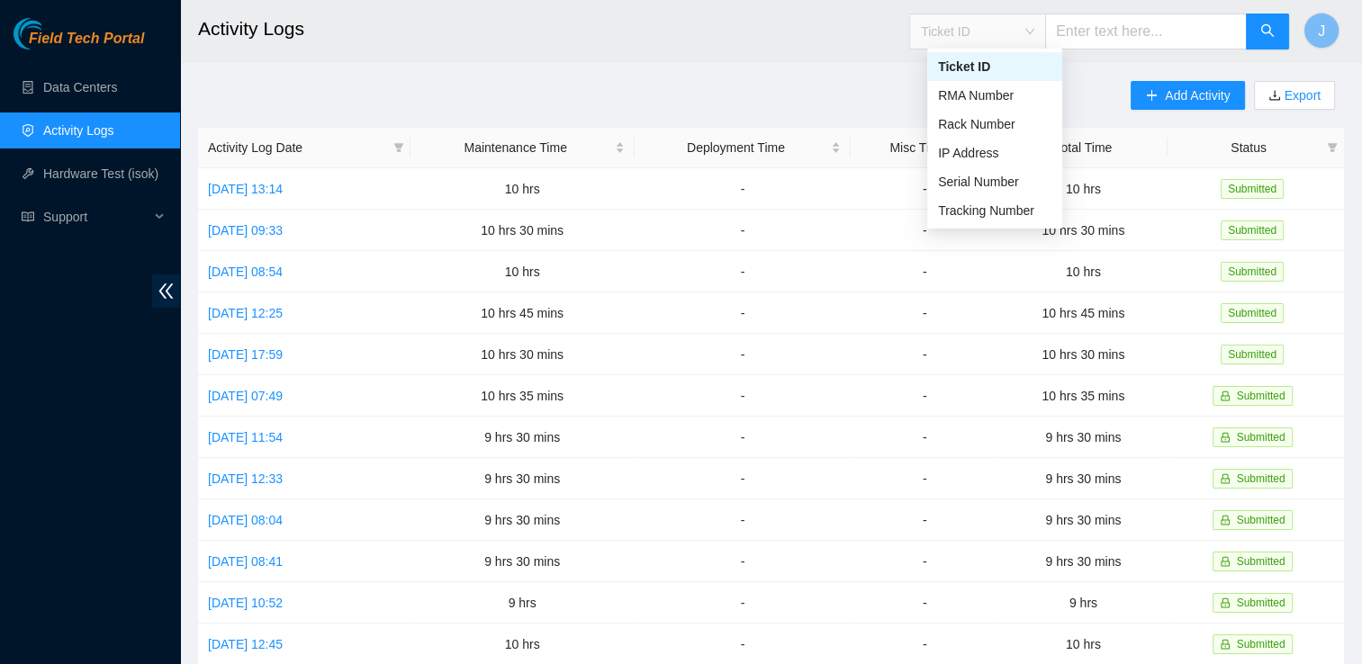
click at [1006, 31] on span "Ticket ID" at bounding box center [977, 31] width 113 height 27
click at [848, 88] on div "Add Activity Export Activity Log Date Maintenance Time Deployment Time Misc Tim…" at bounding box center [771, 402] width 1146 height 642
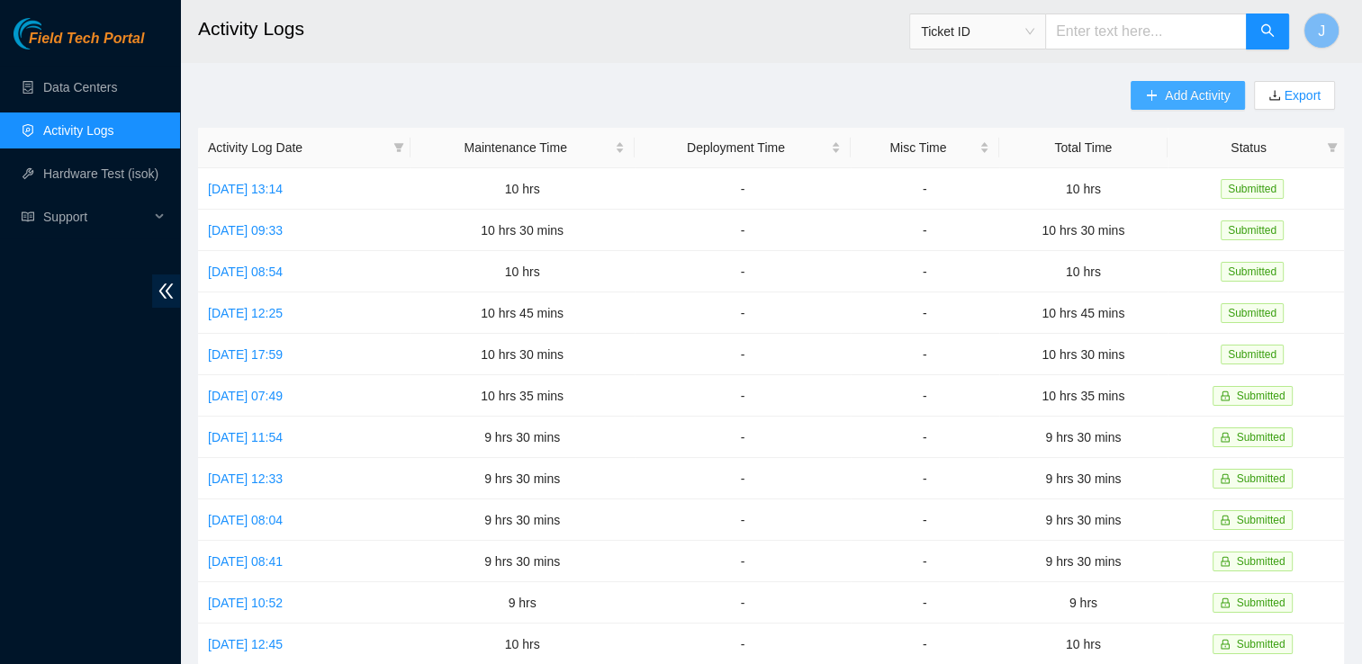
click at [1166, 106] on button "Add Activity" at bounding box center [1186, 95] width 113 height 29
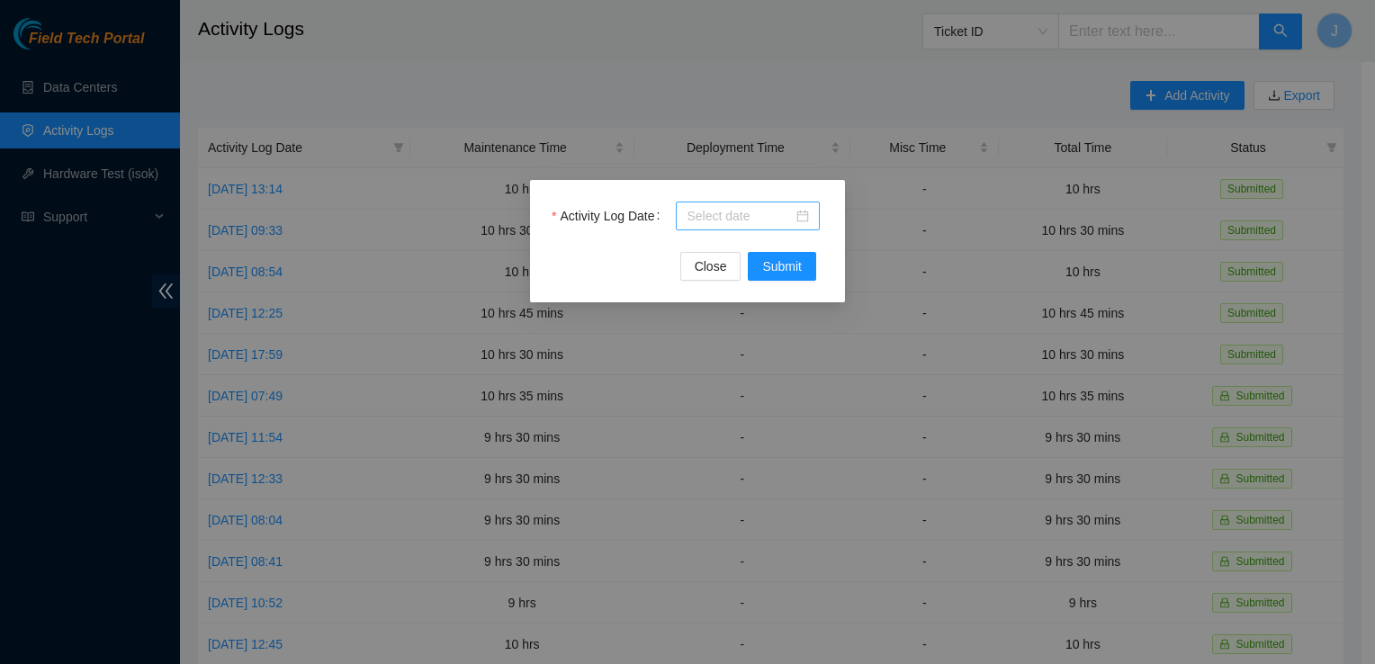
click at [794, 211] on div at bounding box center [748, 216] width 122 height 20
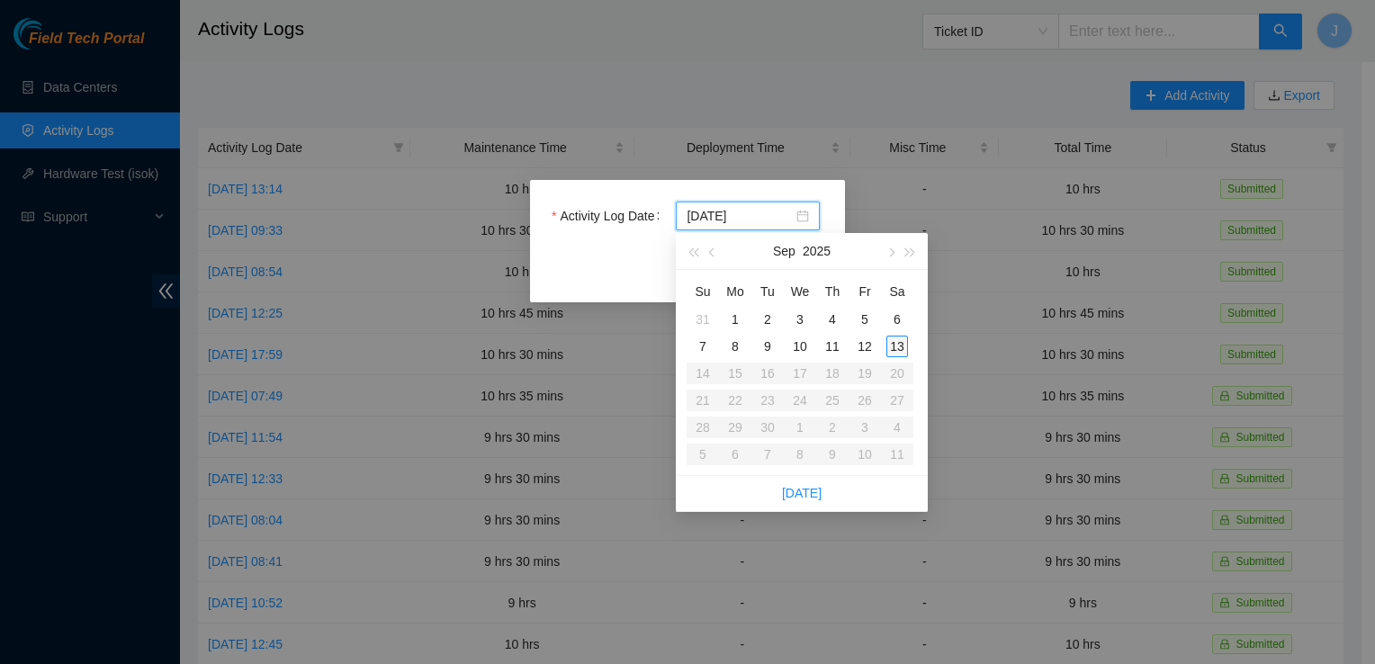
type input "2025-09-13"
click at [897, 347] on div "13" at bounding box center [897, 347] width 22 height 22
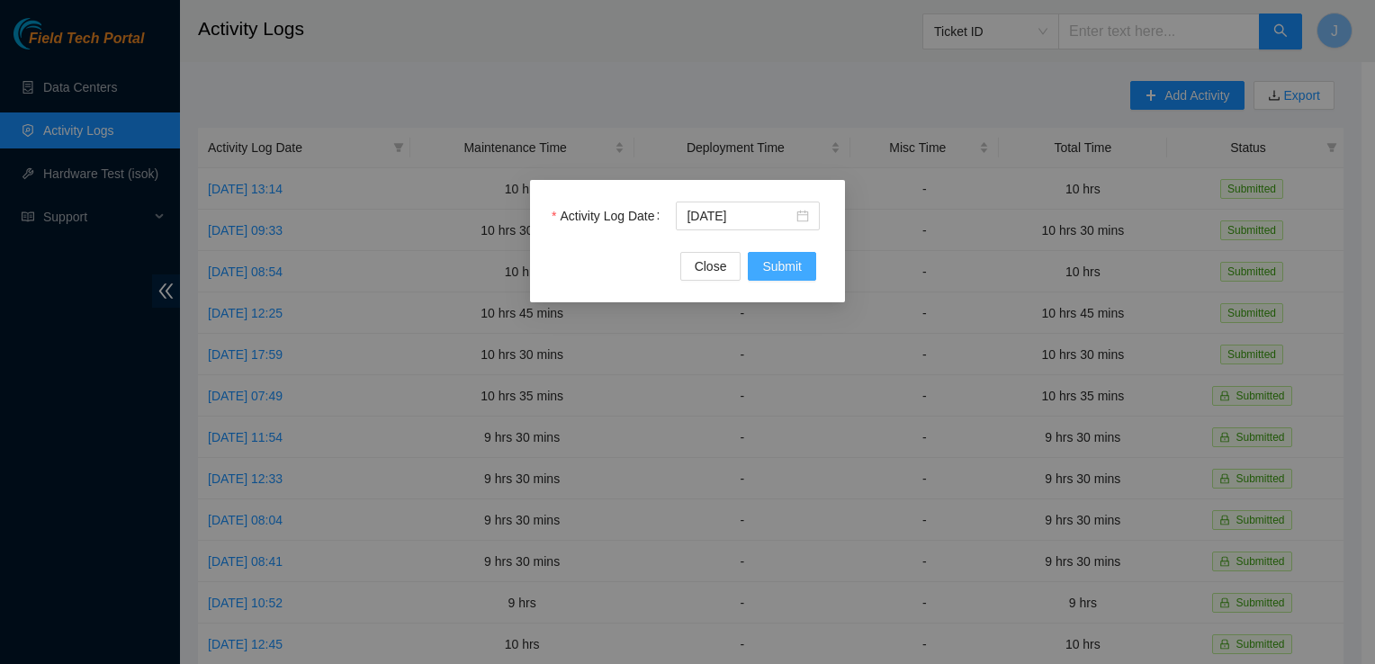
click at [788, 265] on span "Submit" at bounding box center [782, 266] width 40 height 20
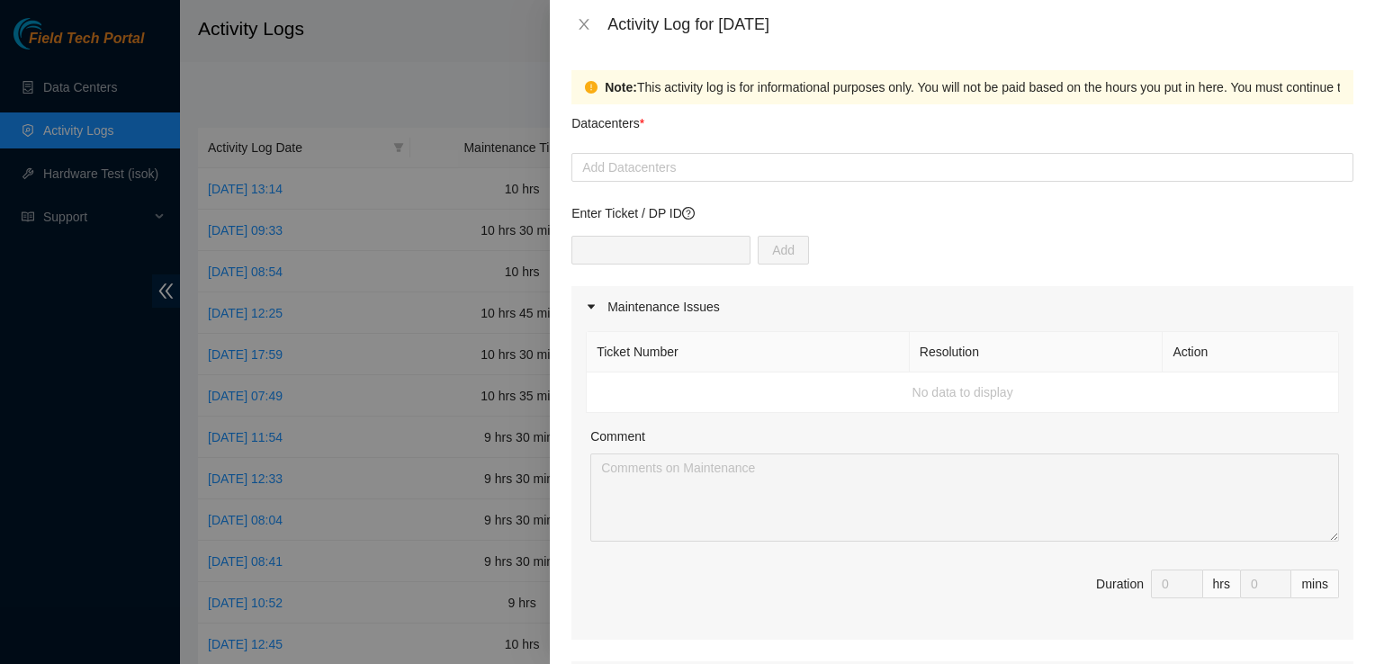
scroll to position [169, 0]
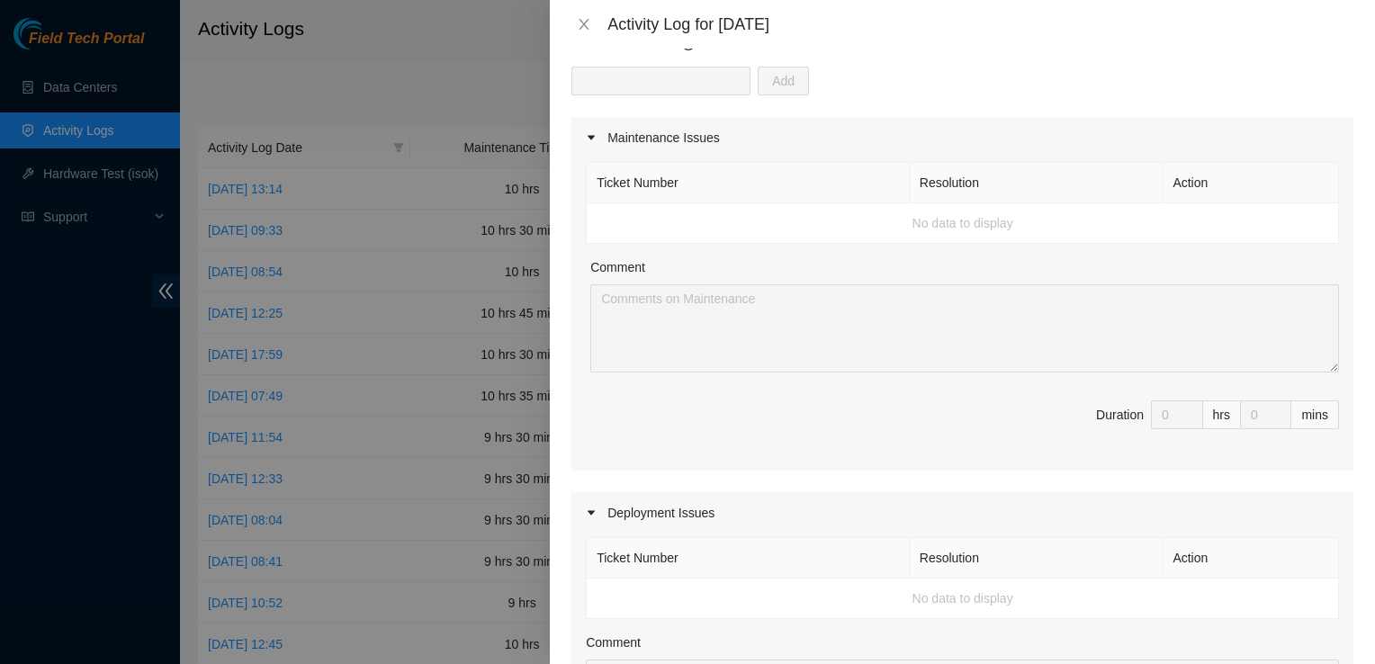
click at [596, 297] on div "Ticket Number Resolution Action No data to display Comment Duration 0 hrs 0 mins" at bounding box center [962, 314] width 782 height 312
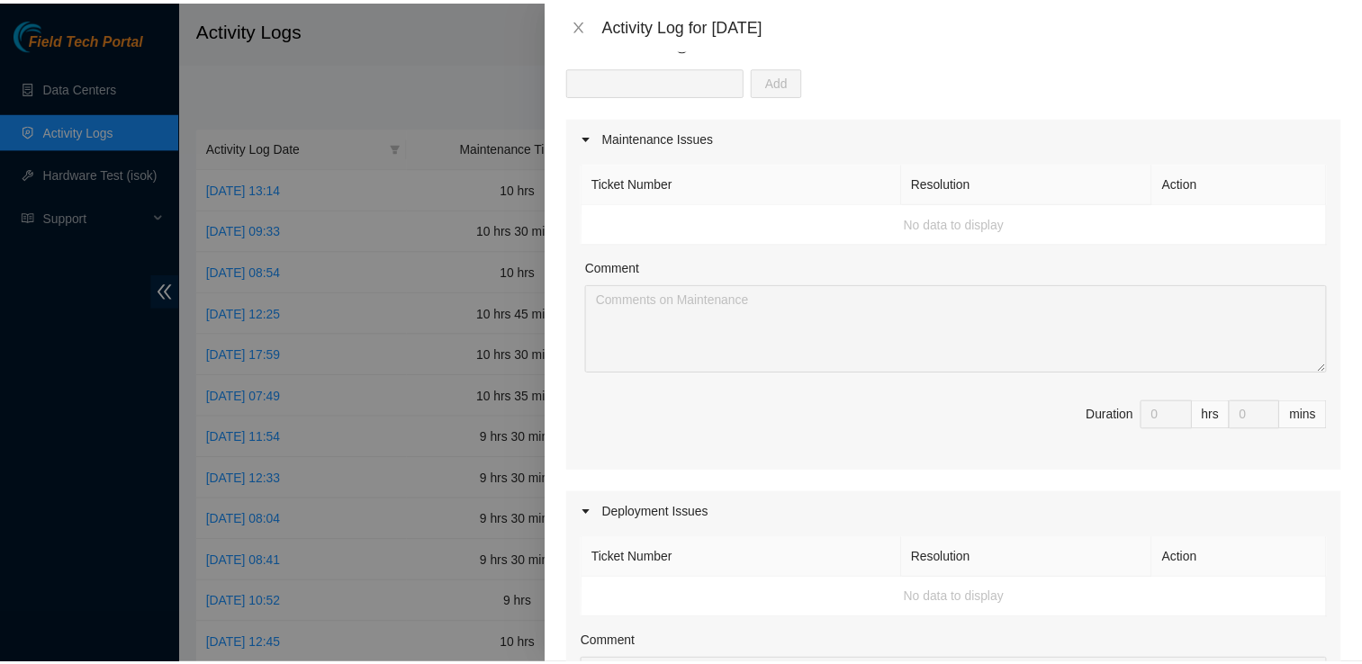
scroll to position [0, 0]
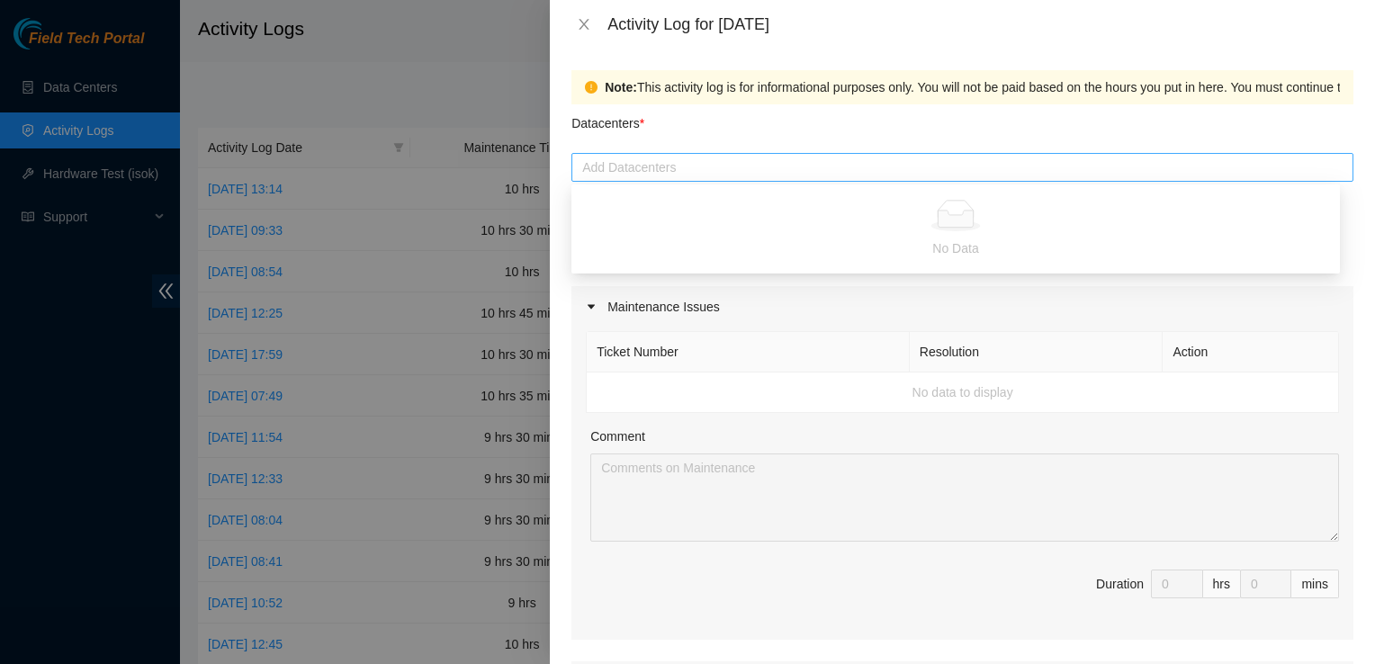
click at [683, 167] on div at bounding box center [962, 168] width 773 height 22
type input "B"
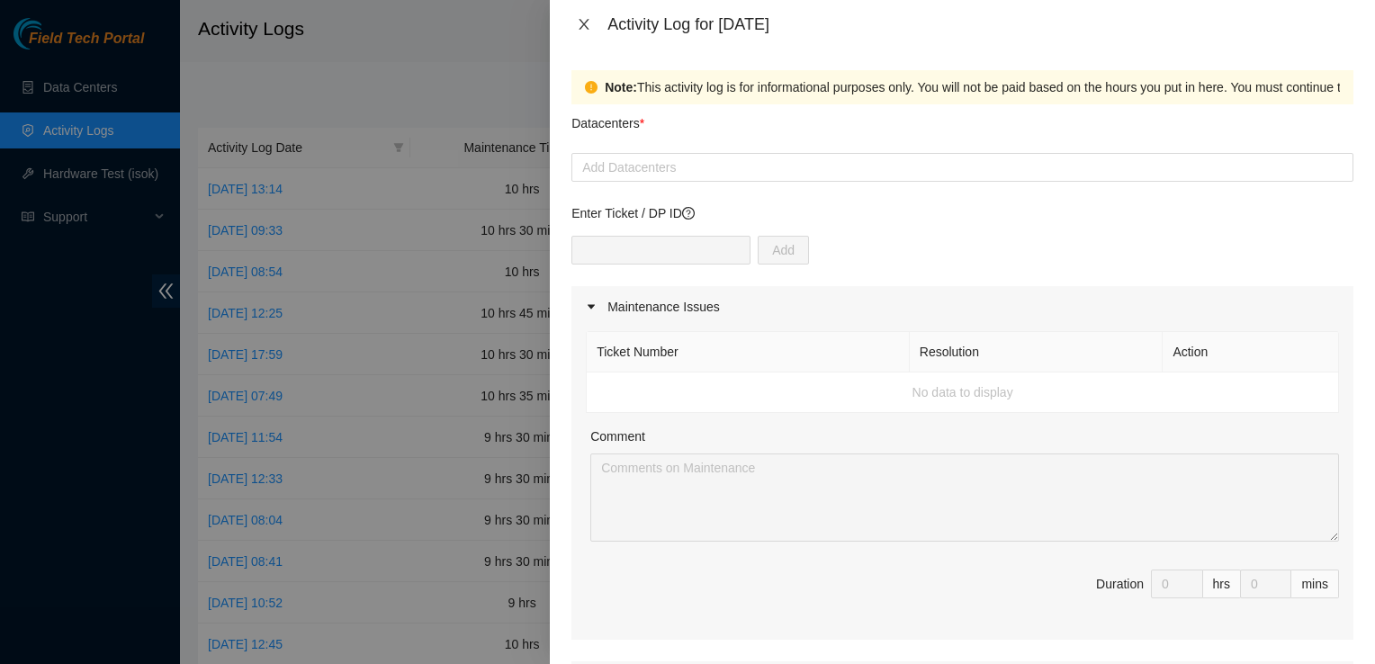
click at [586, 22] on icon "close" at bounding box center [585, 24] width 10 height 11
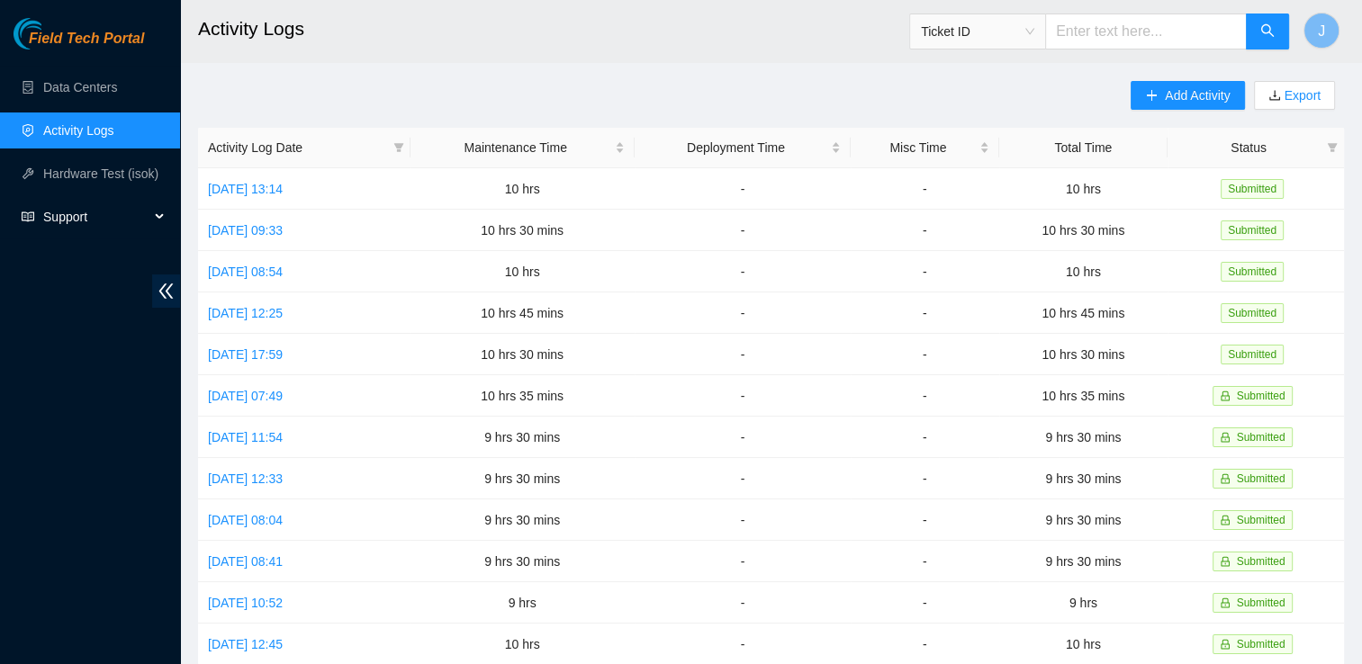
click at [152, 220] on div "Support" at bounding box center [90, 217] width 180 height 36
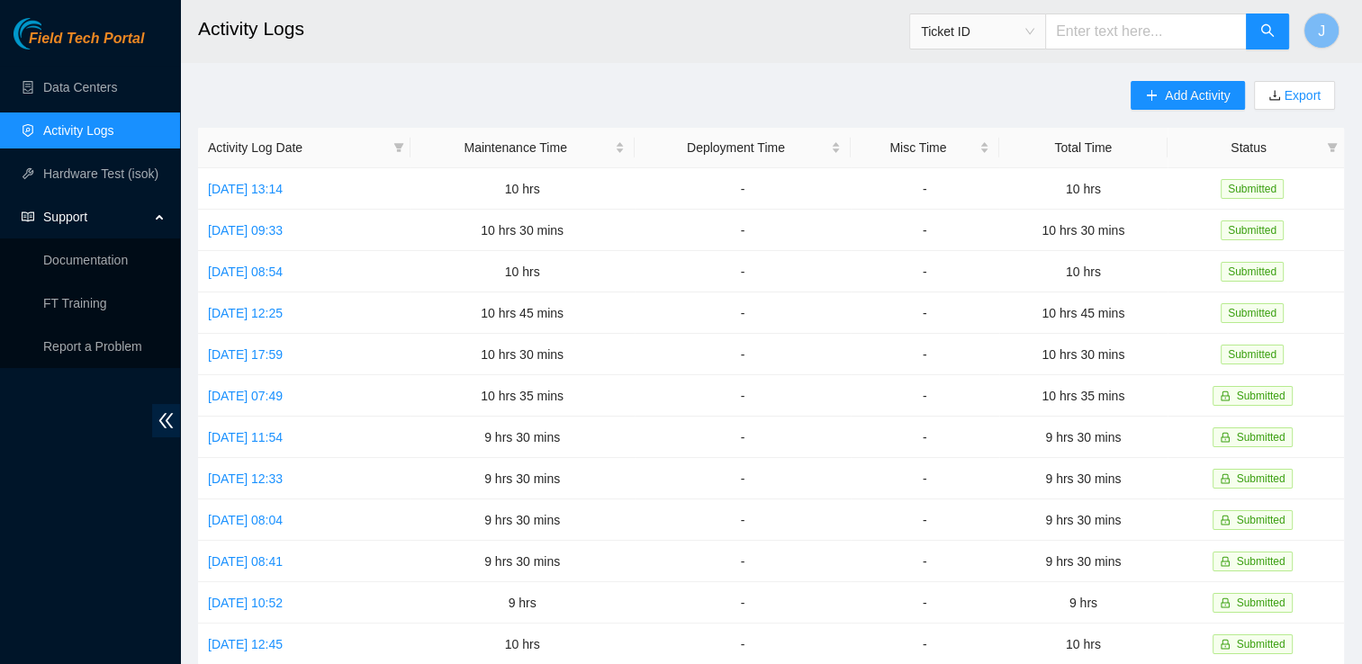
click at [152, 220] on div "Support" at bounding box center [90, 217] width 180 height 36
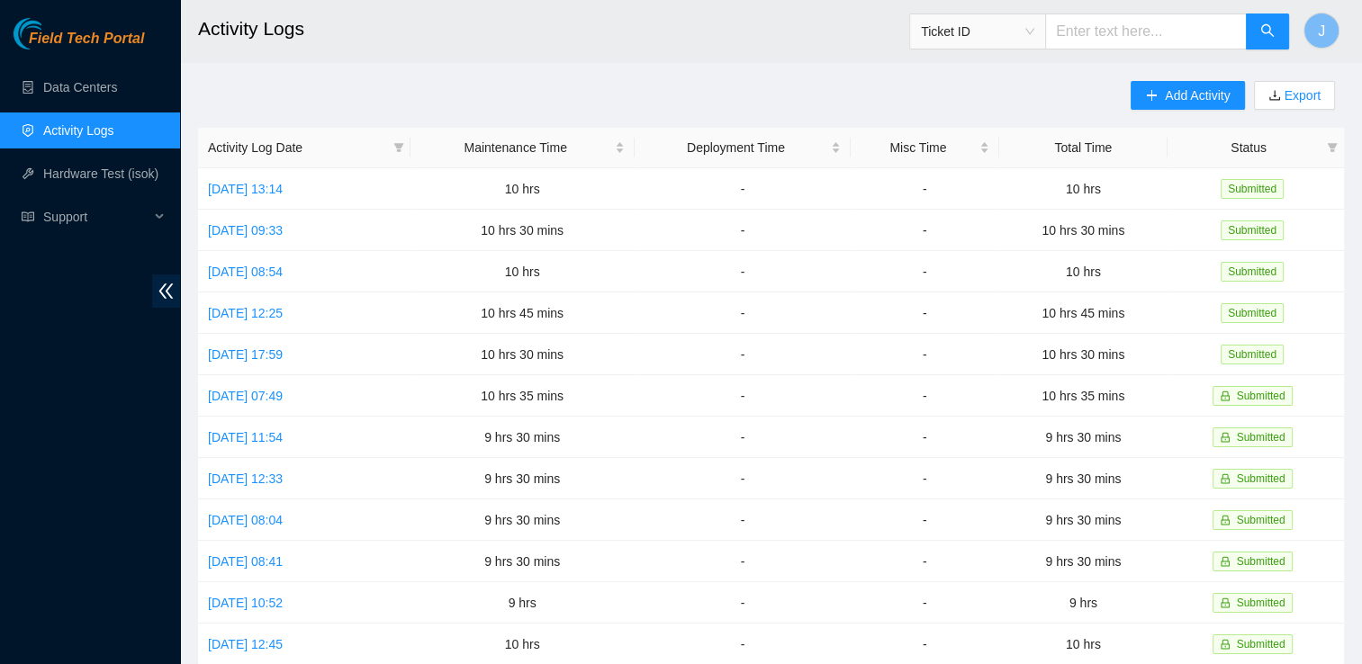
click at [114, 135] on link "Activity Logs" at bounding box center [78, 130] width 71 height 14
click at [1148, 95] on icon "plus" at bounding box center [1152, 94] width 10 height 1
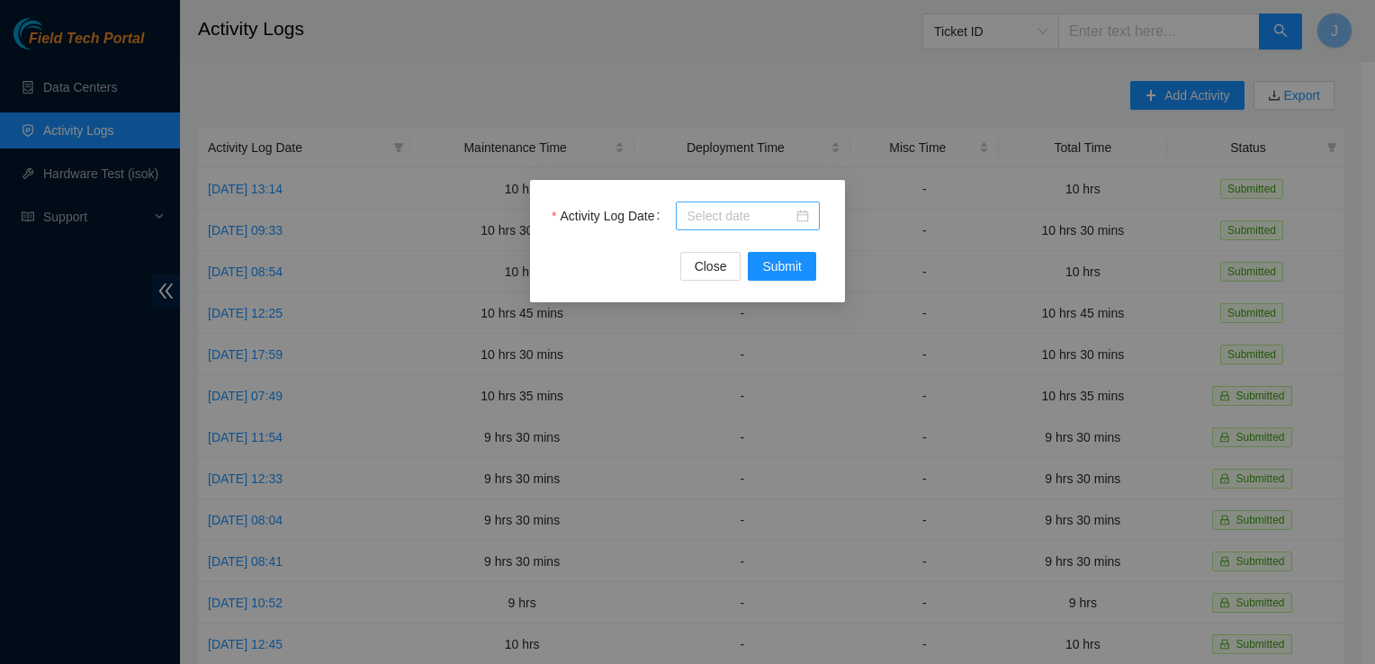
click at [797, 216] on div at bounding box center [748, 216] width 122 height 20
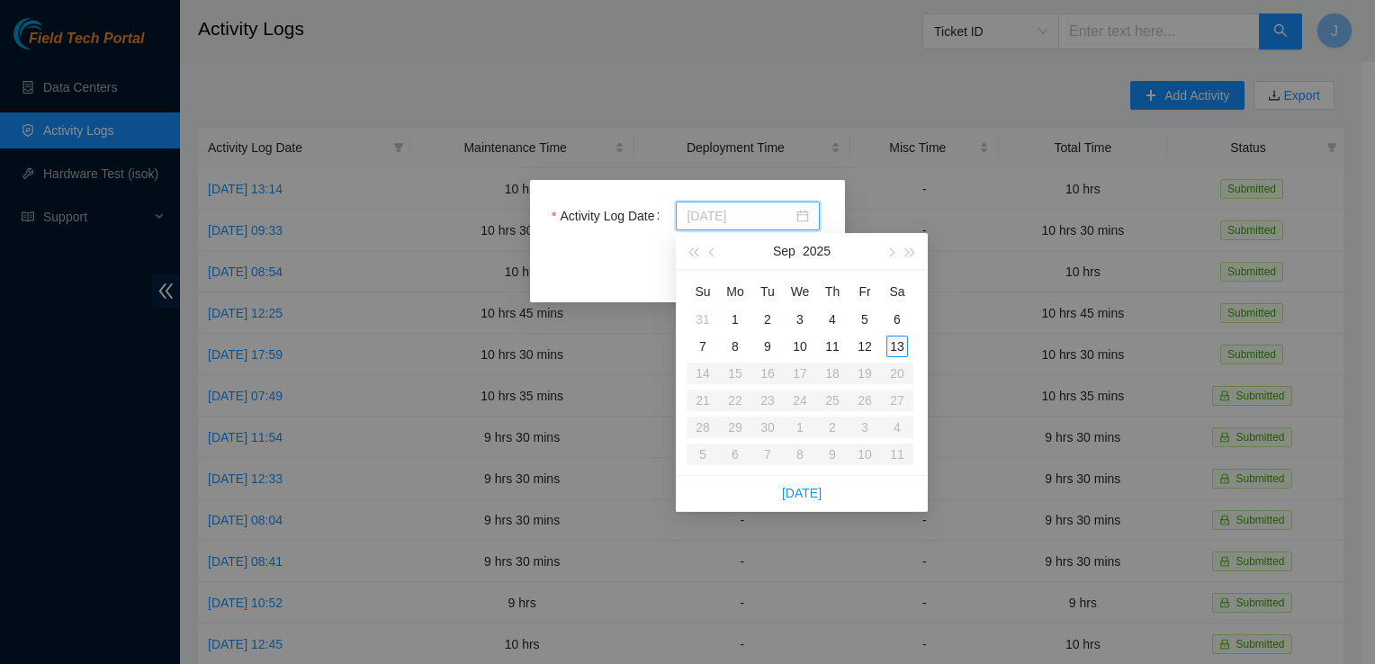
type input "2025-09-13"
click at [896, 352] on div "13" at bounding box center [897, 347] width 22 height 22
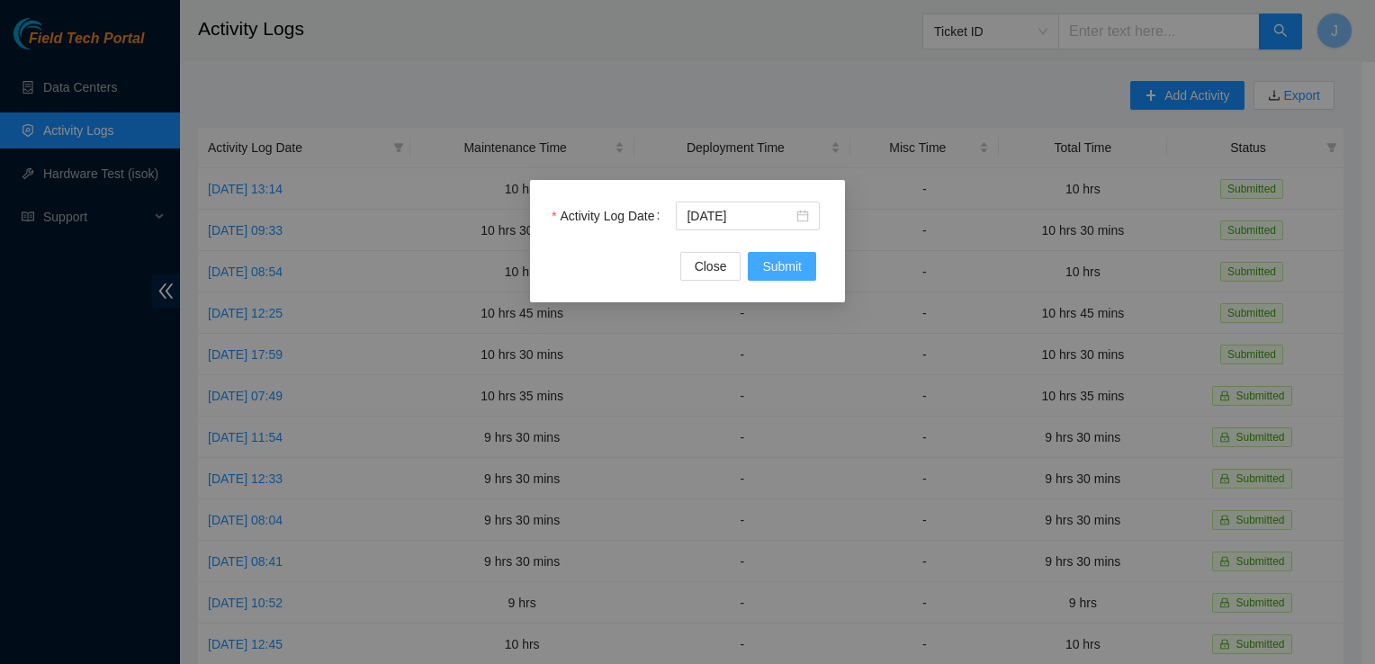
click at [796, 280] on button "Submit" at bounding box center [782, 266] width 68 height 29
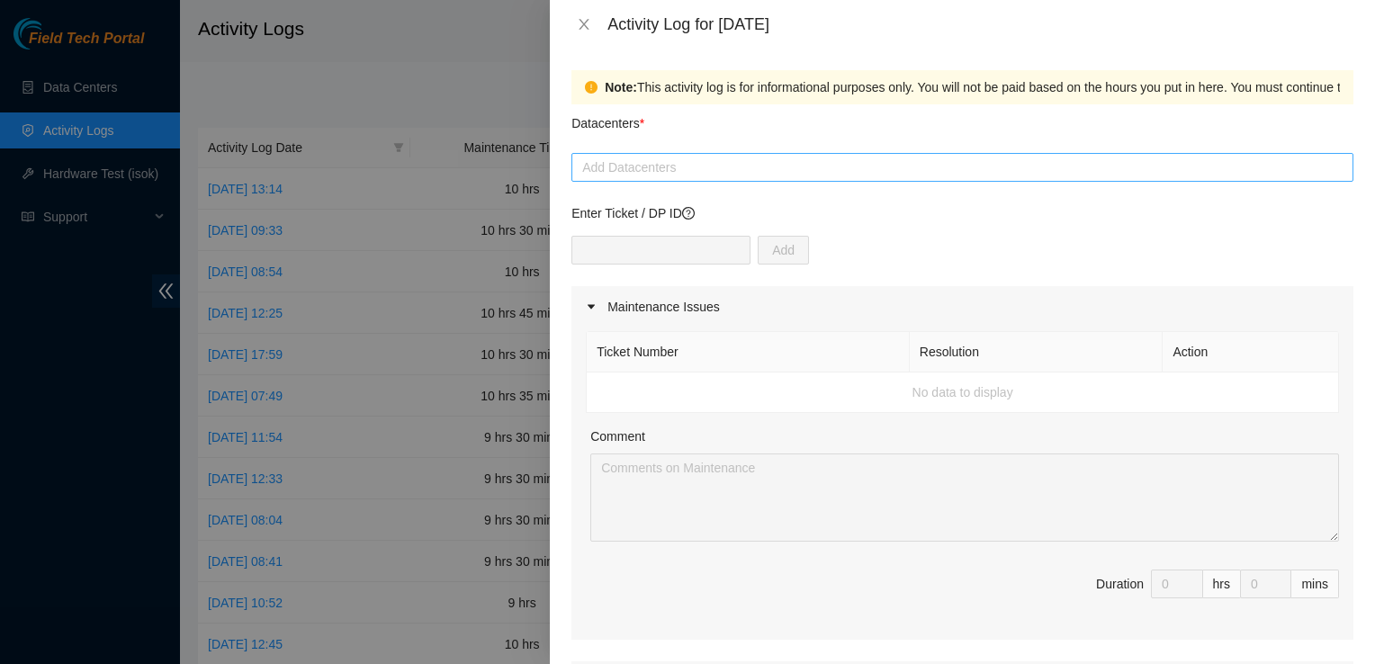
click at [628, 174] on div at bounding box center [962, 168] width 773 height 22
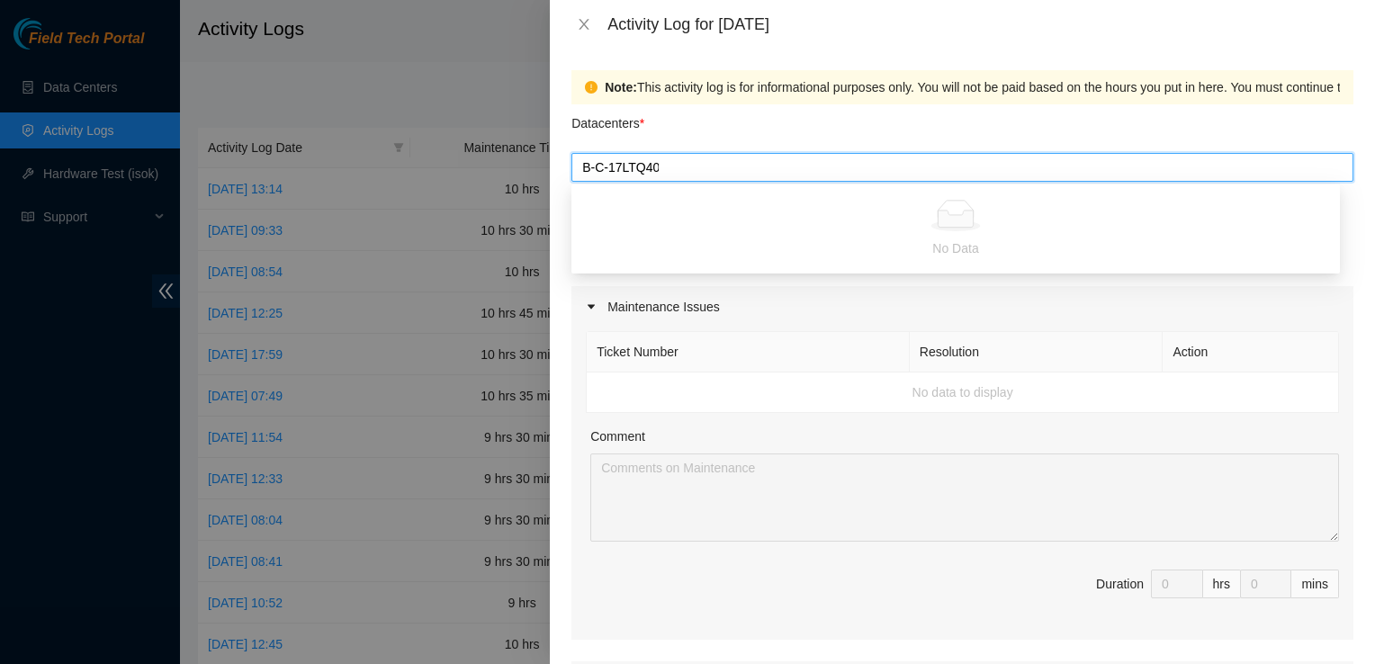
type input "B-C-17LTQ40"
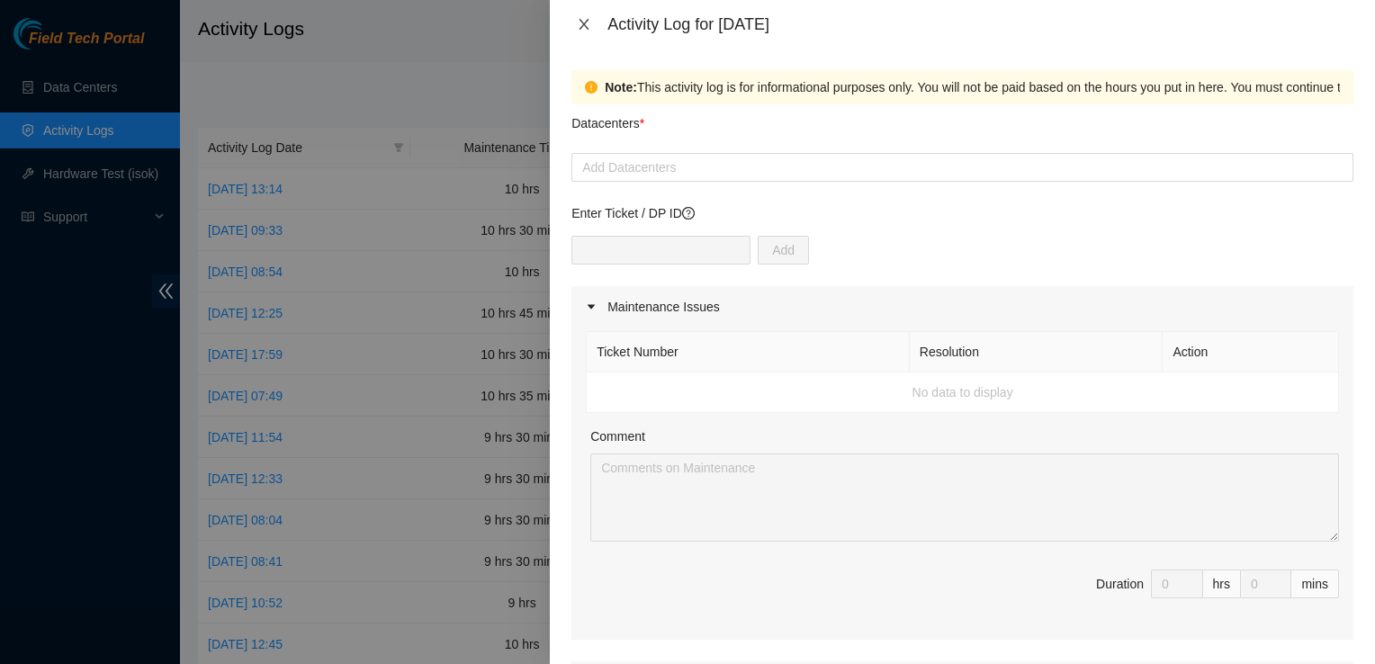
click at [587, 22] on icon "close" at bounding box center [584, 24] width 14 height 14
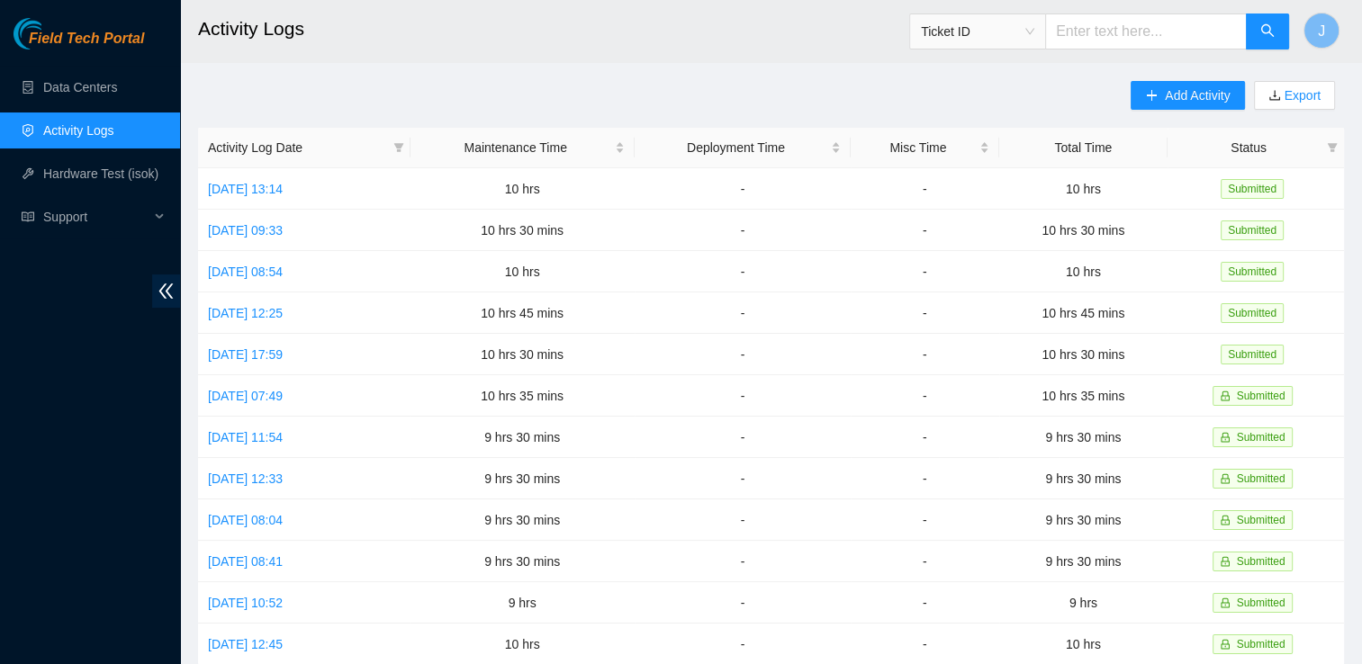
click at [1034, 32] on span "Ticket ID" at bounding box center [977, 31] width 113 height 27
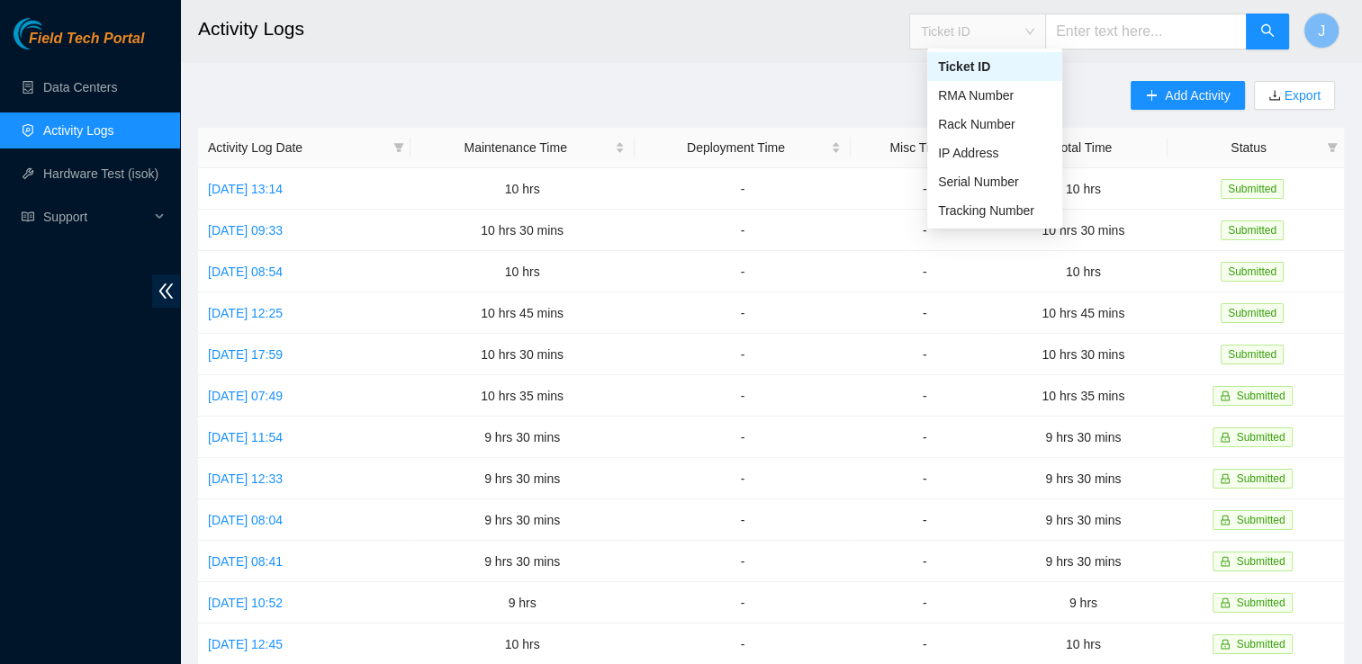
click at [986, 59] on div "Ticket ID" at bounding box center [994, 67] width 113 height 20
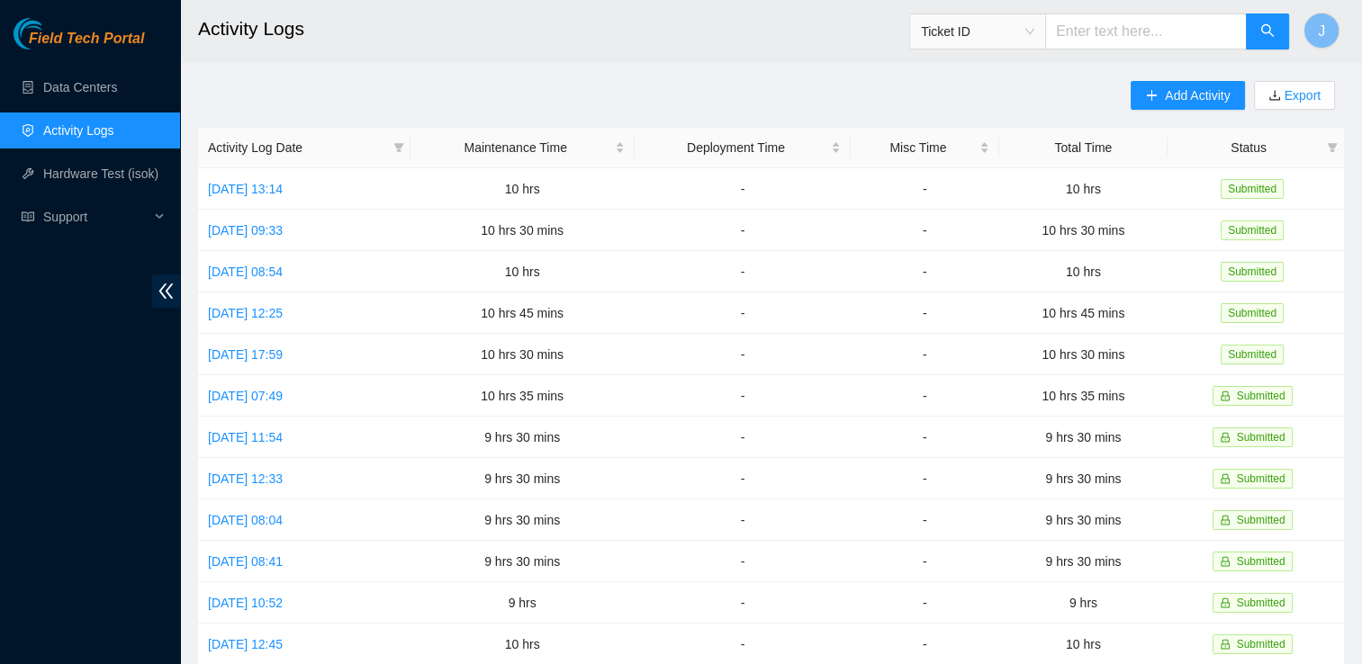
click at [1093, 38] on input "text" at bounding box center [1146, 31] width 202 height 36
type input "B-C-17LTQ4O"
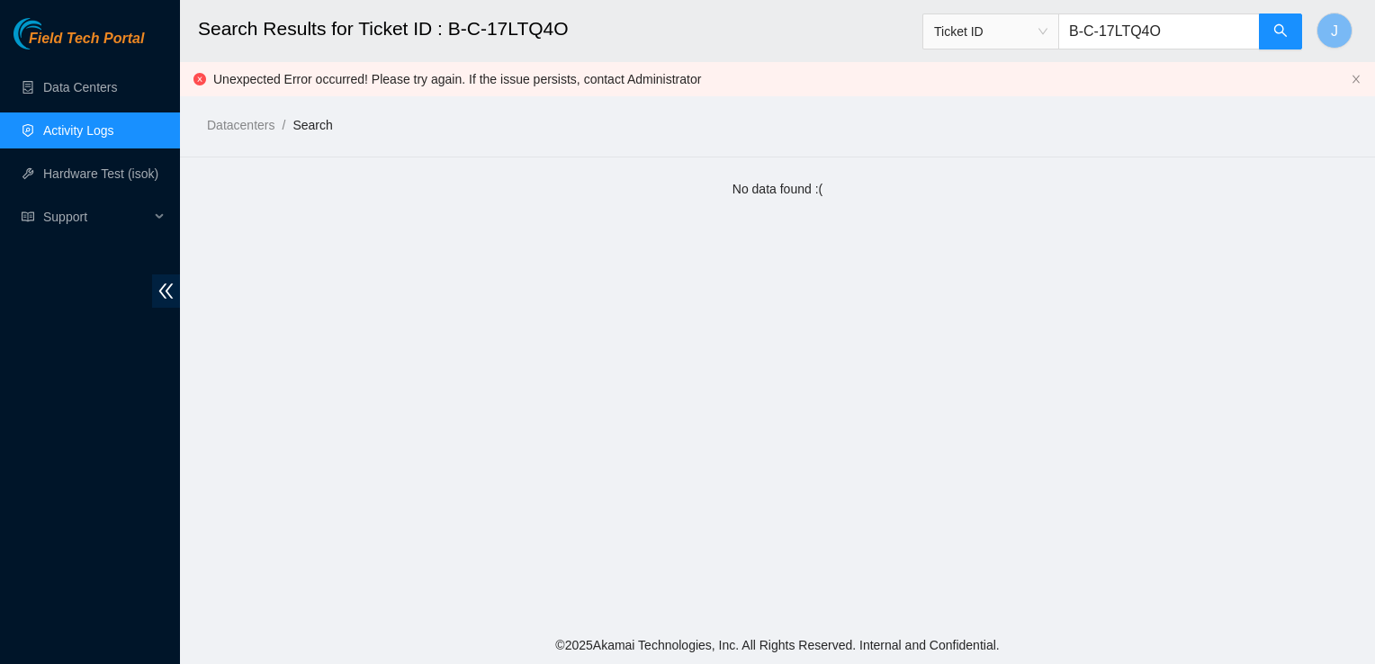
click at [114, 131] on link "Activity Logs" at bounding box center [78, 130] width 71 height 14
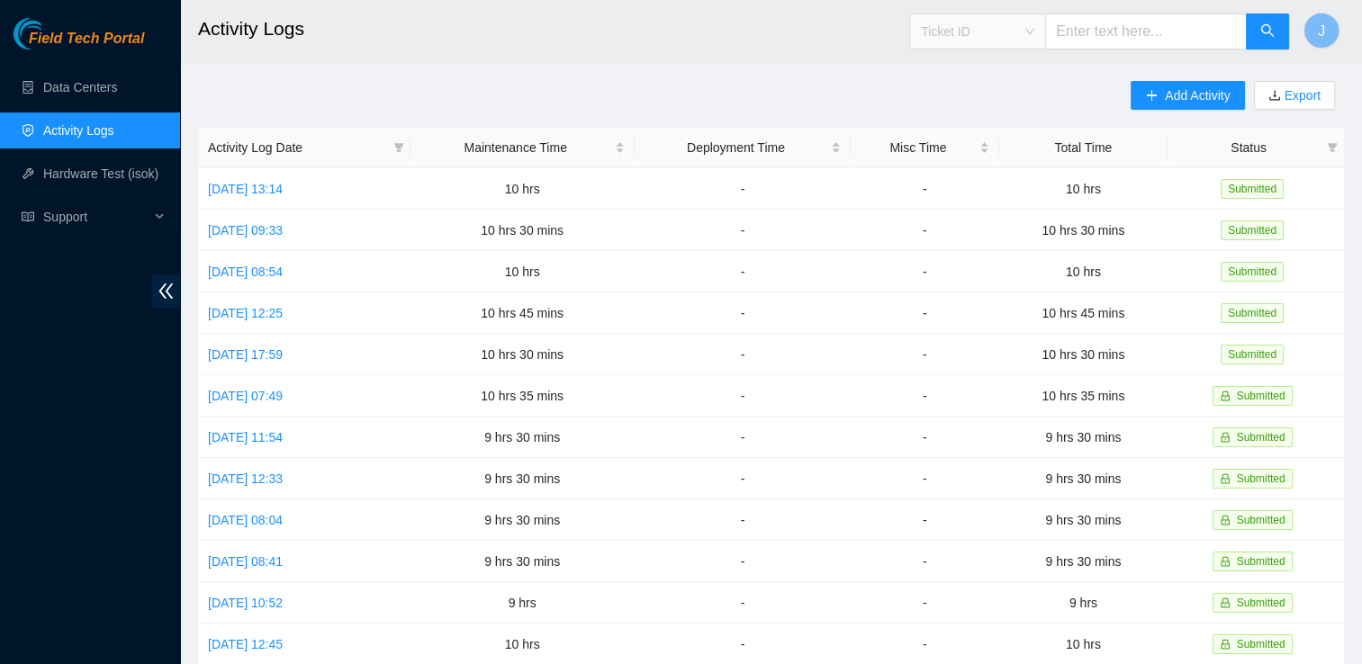
click at [1034, 38] on span "Ticket ID" at bounding box center [977, 31] width 113 height 27
click at [1178, 128] on th "Status" at bounding box center [1255, 148] width 176 height 40
click at [1321, 24] on span "J" at bounding box center [1320, 31] width 7 height 22
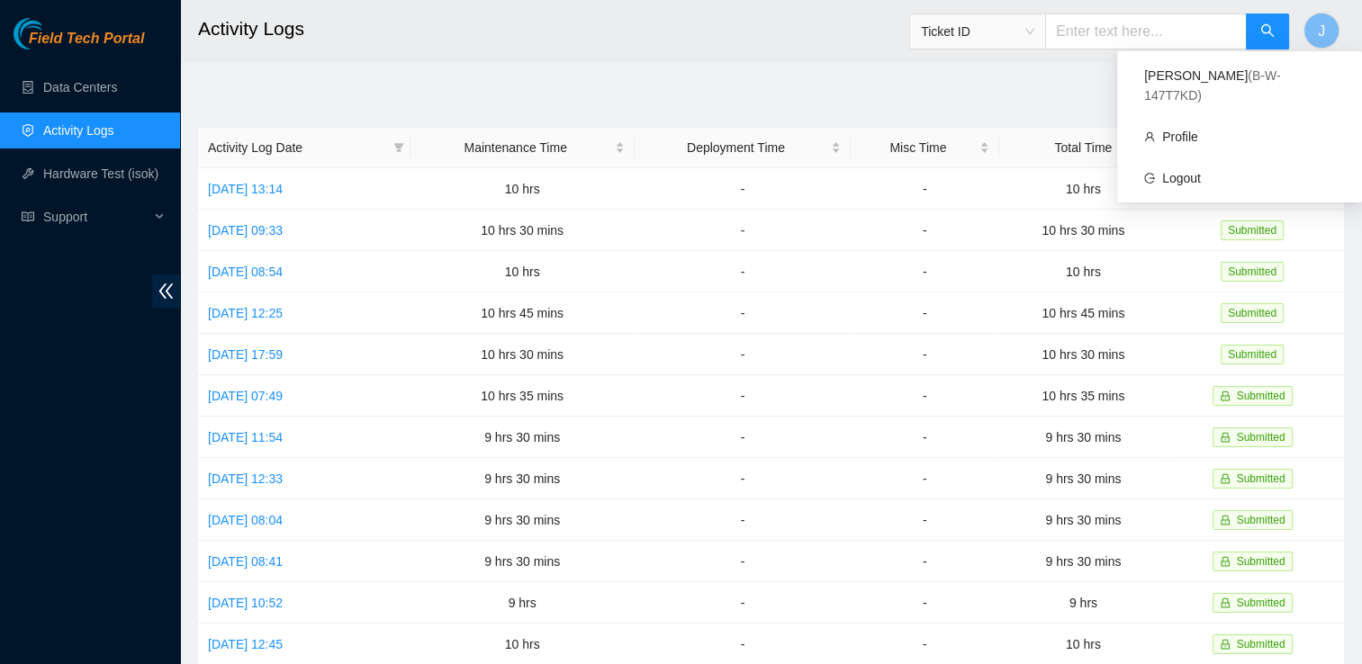
click at [1071, 113] on div "Add Activity Export Activity Log Date Maintenance Time Deployment Time Misc Tim…" at bounding box center [771, 402] width 1146 height 642
